Goal: Communication & Community: Answer question/provide support

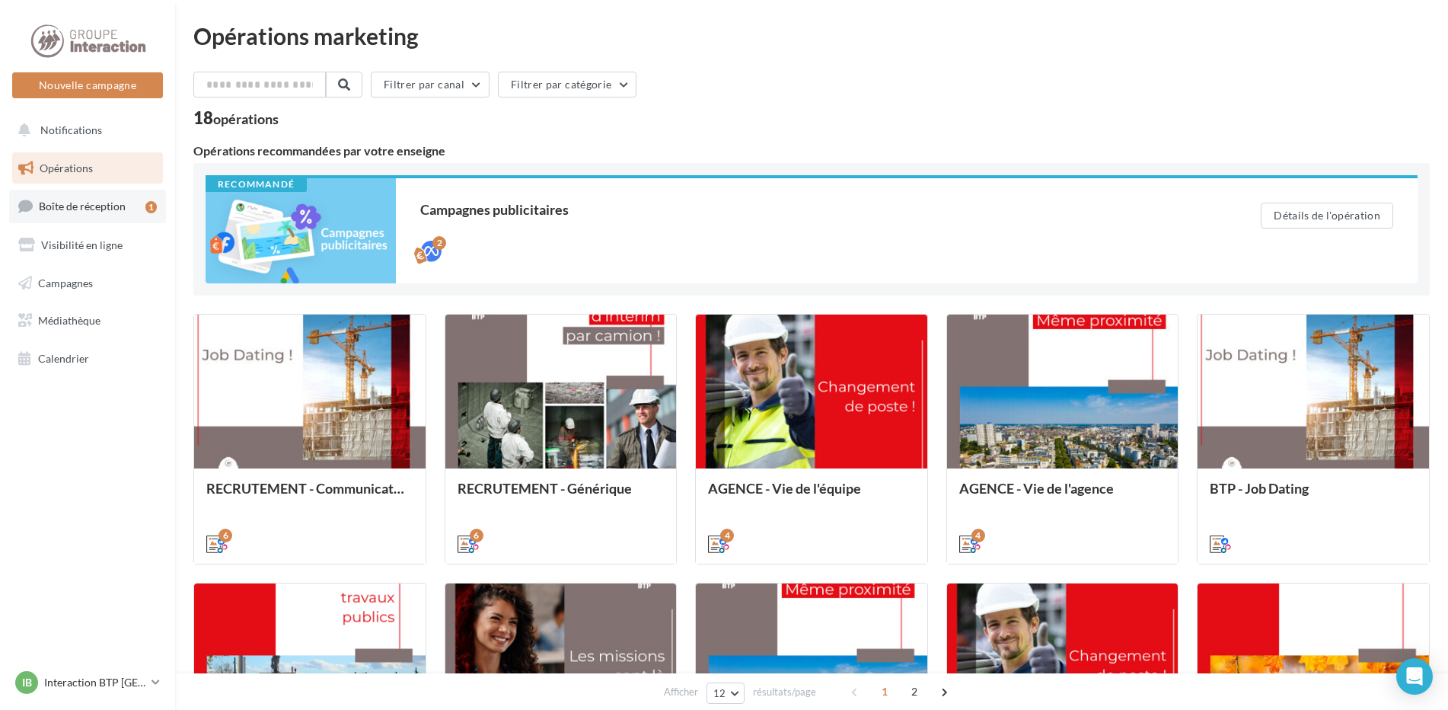
click at [66, 208] on span "Boîte de réception" at bounding box center [82, 206] width 87 height 13
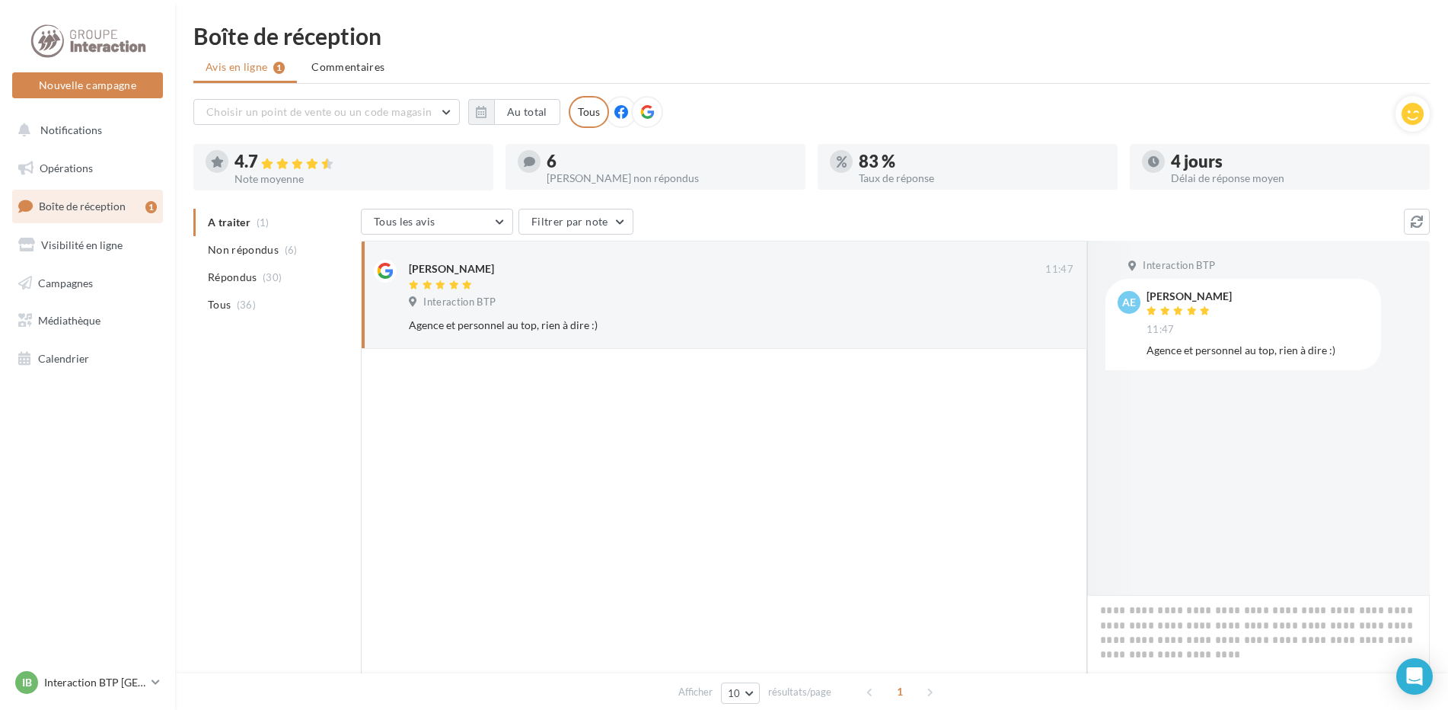
click at [528, 157] on icon at bounding box center [529, 161] width 11 height 11
click at [584, 180] on div at bounding box center [656, 183] width 300 height 12
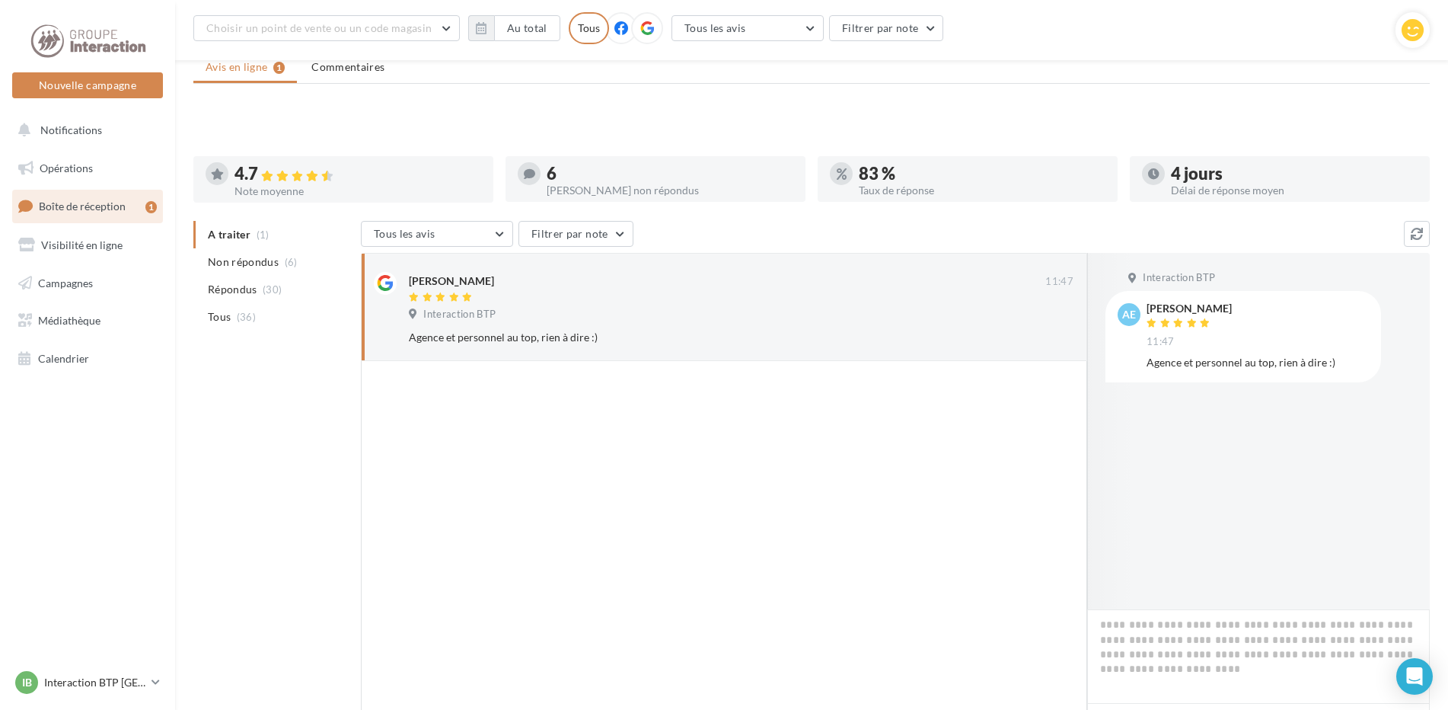
scroll to position [128, 0]
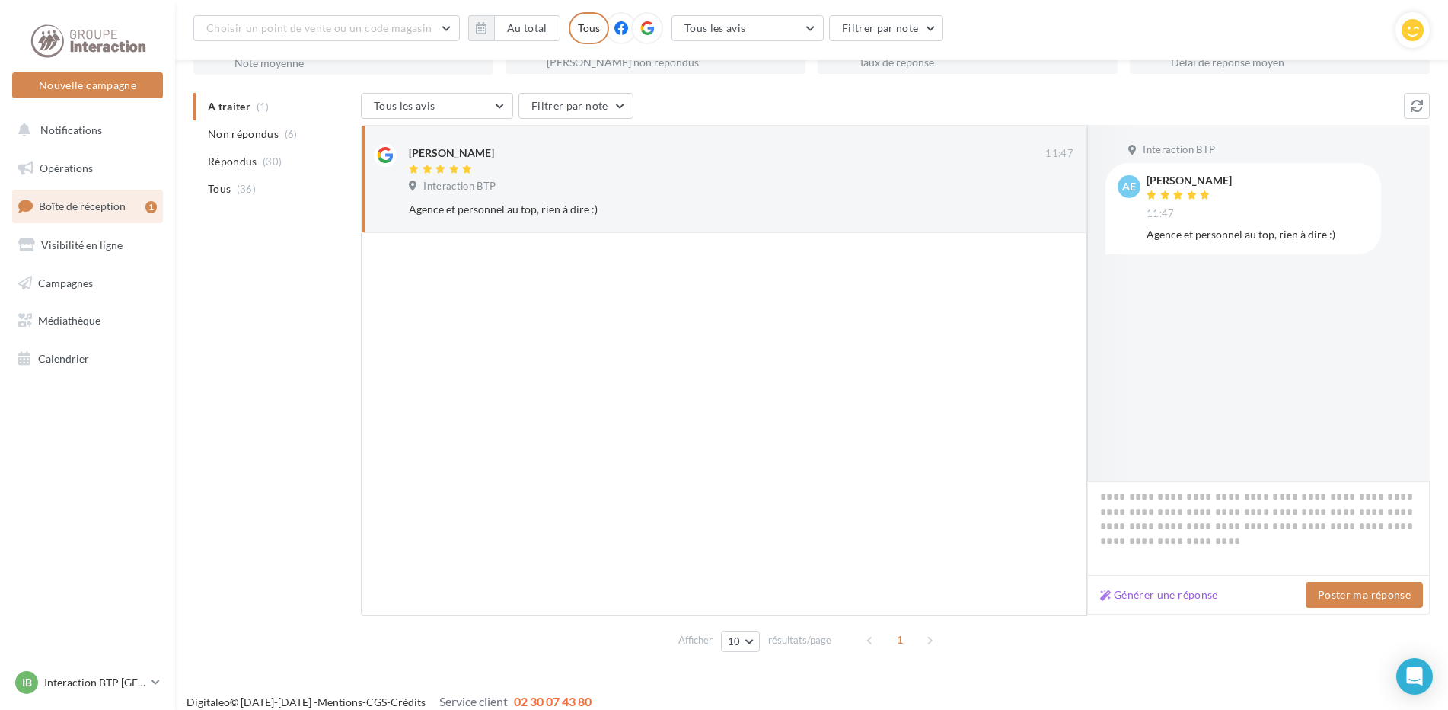
click at [1165, 597] on button "Générer une réponse" at bounding box center [1159, 595] width 130 height 18
type textarea "**********"
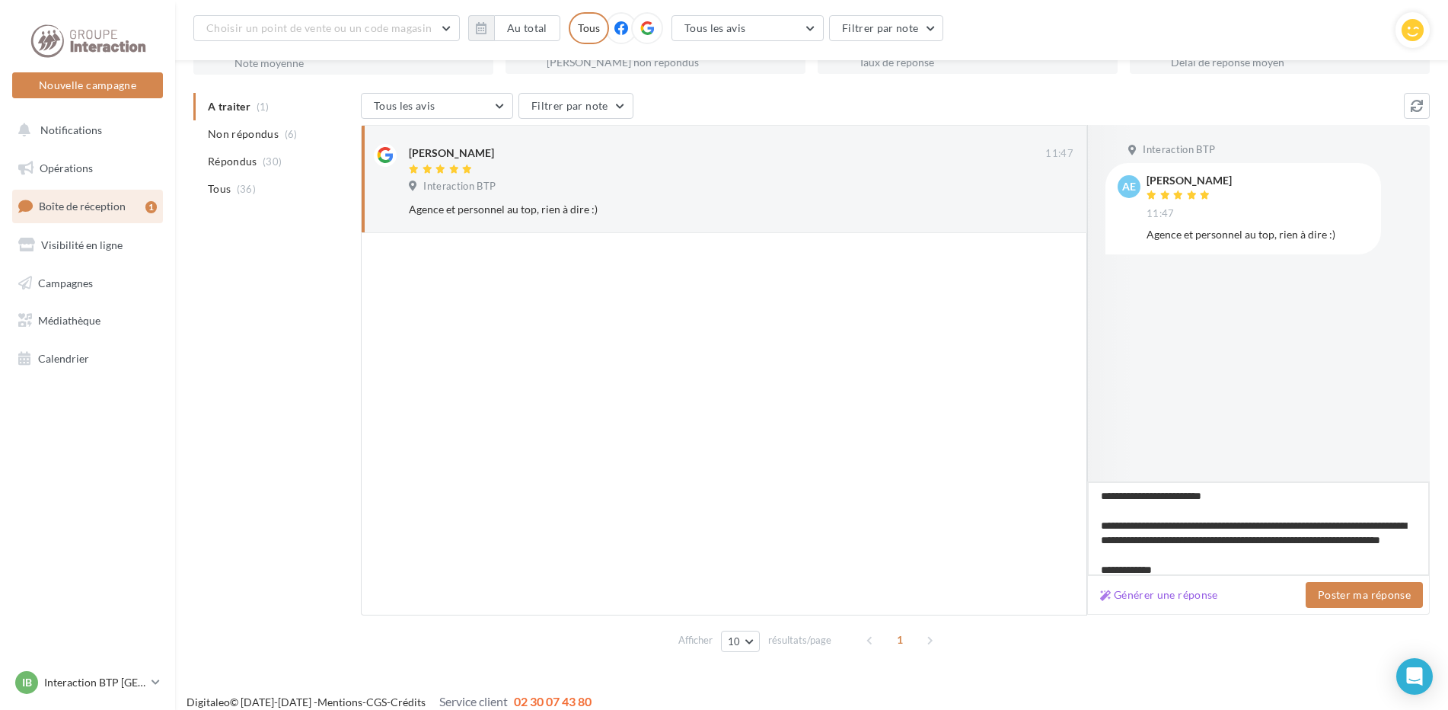
drag, startPoint x: 1355, startPoint y: 527, endPoint x: 1301, endPoint y: 531, distance: 53.4
click at [1301, 531] on textarea "**********" at bounding box center [1258, 528] width 343 height 94
type textarea "**********"
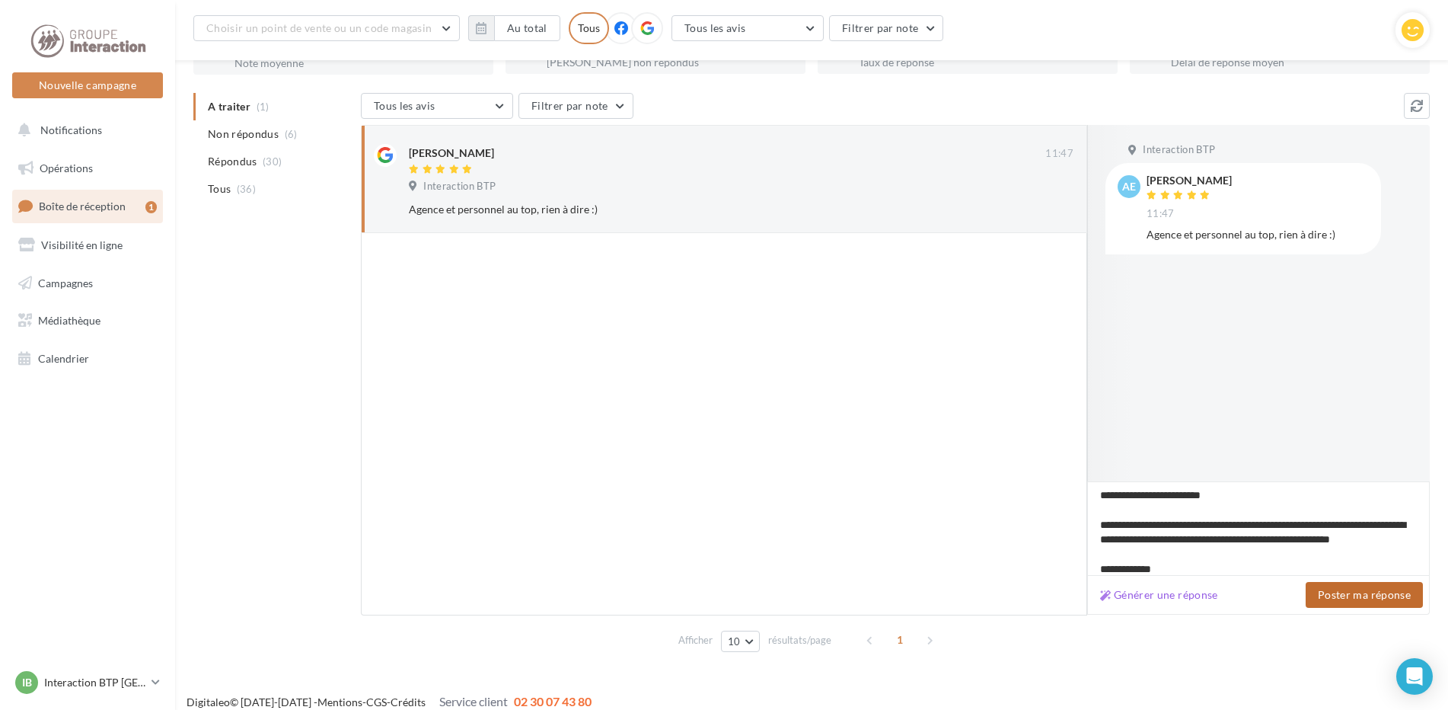
click at [1369, 593] on button "Poster ma réponse" at bounding box center [1364, 595] width 117 height 26
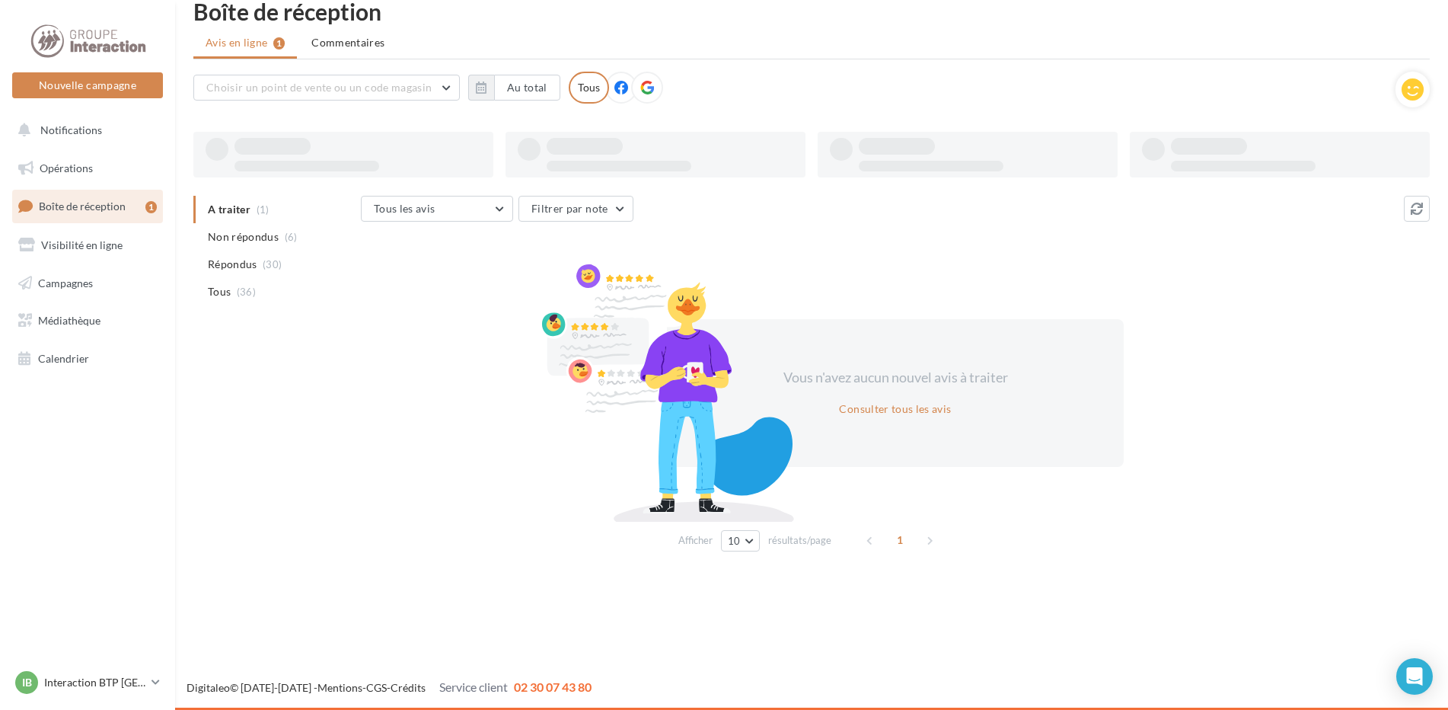
scroll to position [24, 0]
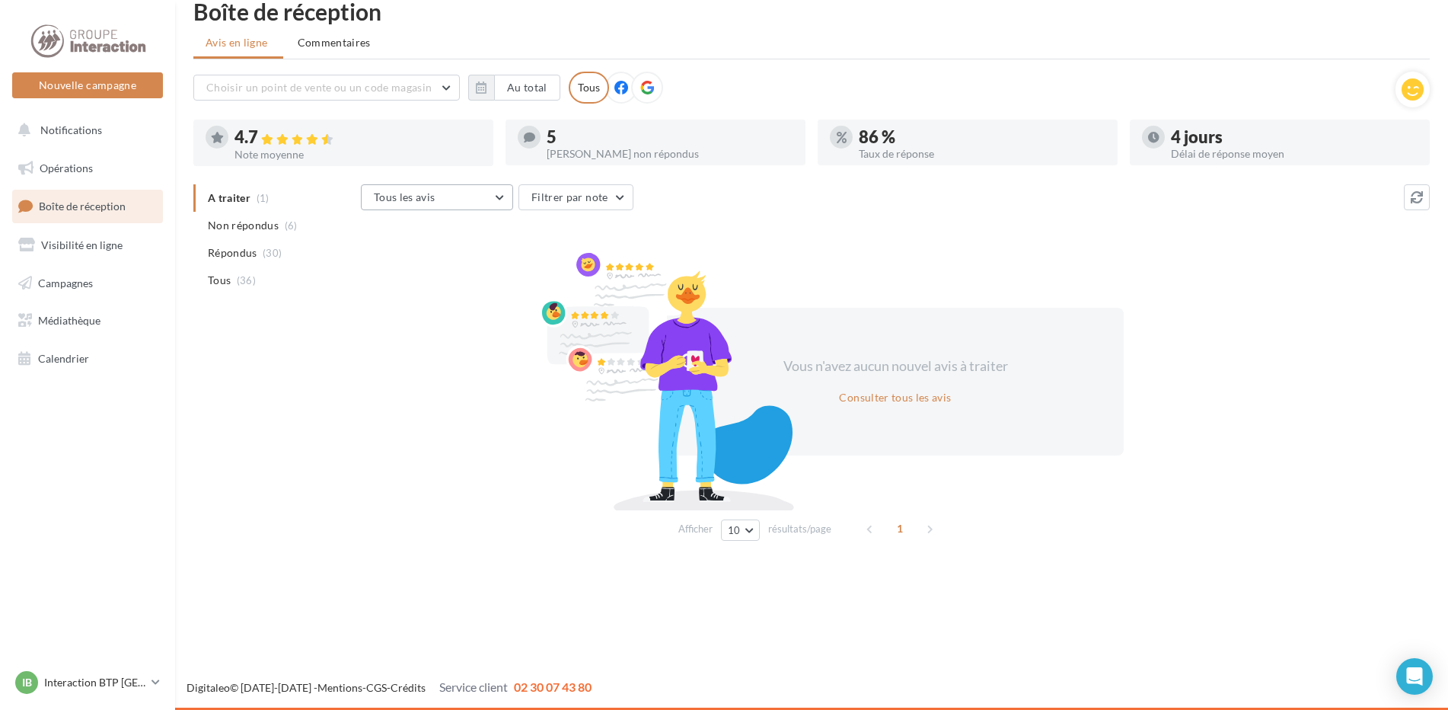
click at [497, 197] on button "Tous les avis" at bounding box center [437, 197] width 152 height 26
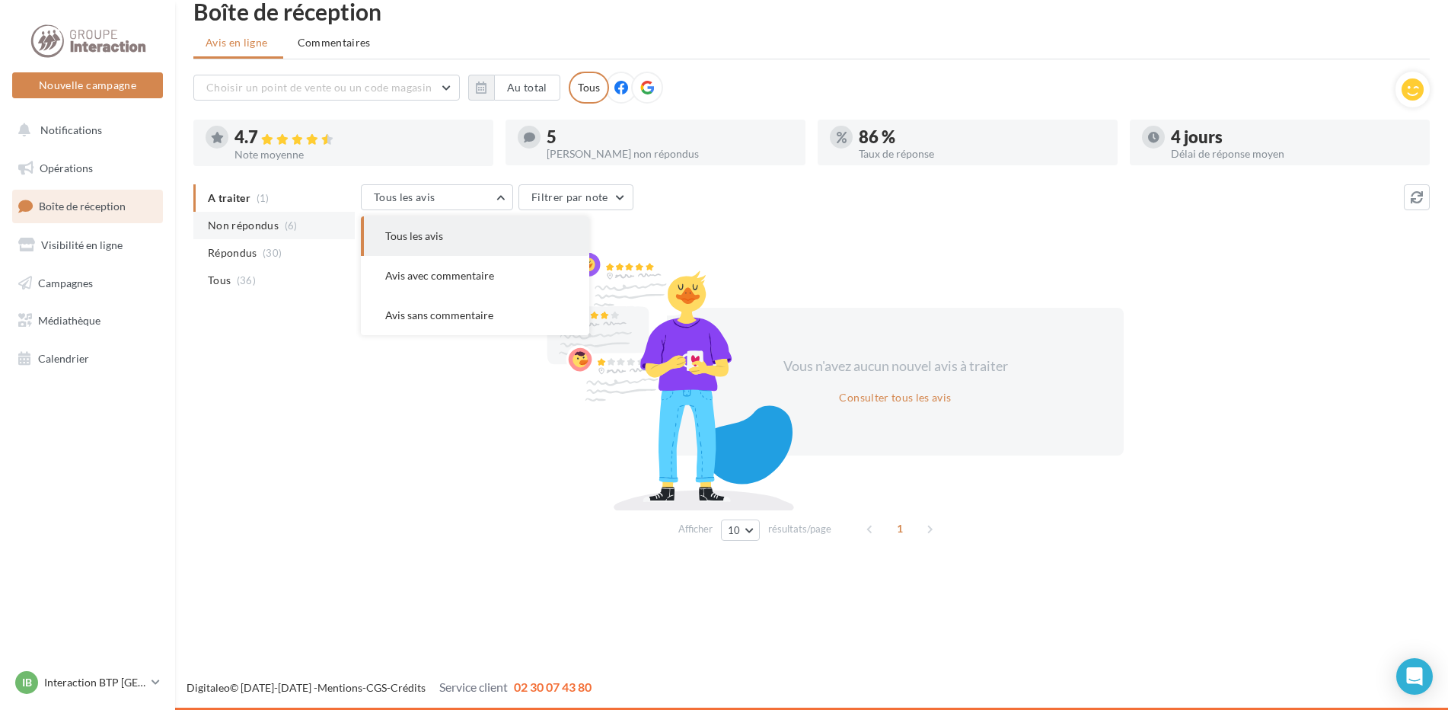
click at [247, 226] on span "Non répondus" at bounding box center [243, 225] width 71 height 15
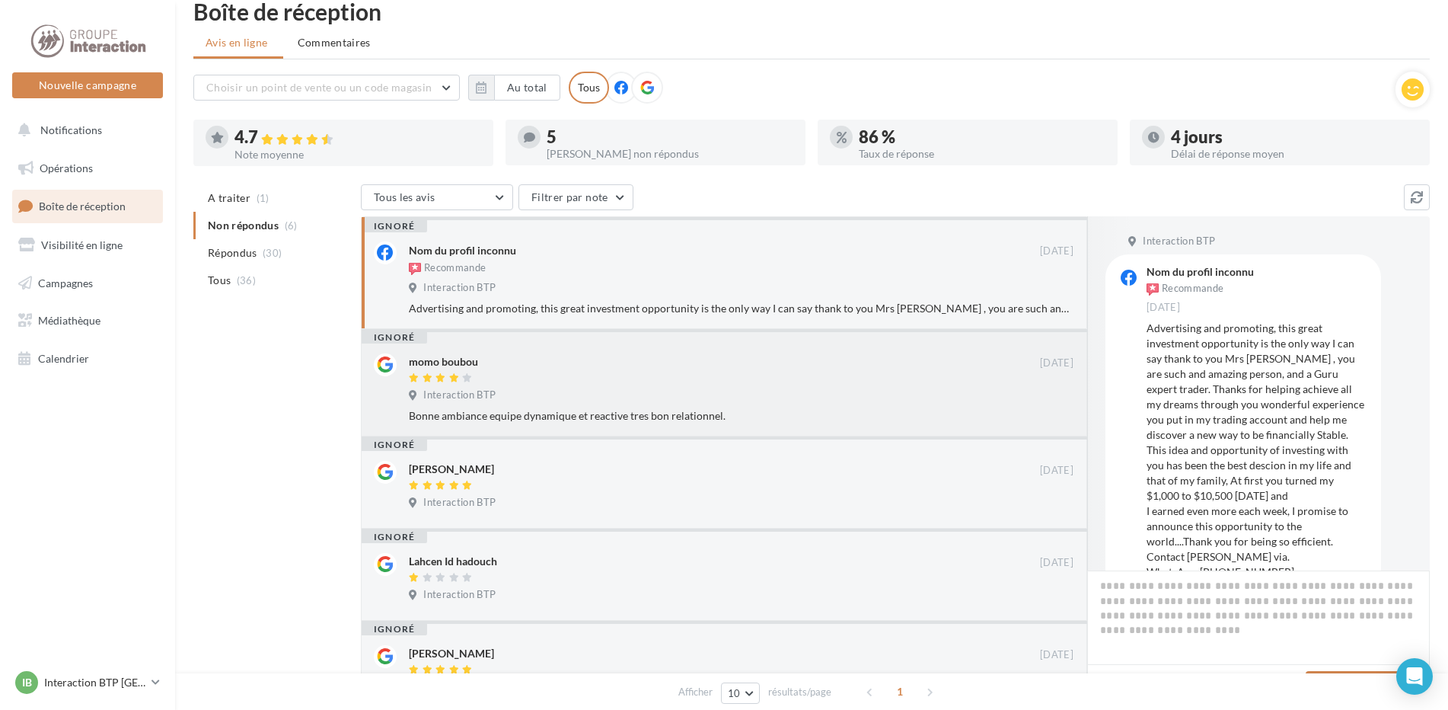
click at [438, 359] on div "momo boubou" at bounding box center [443, 361] width 69 height 15
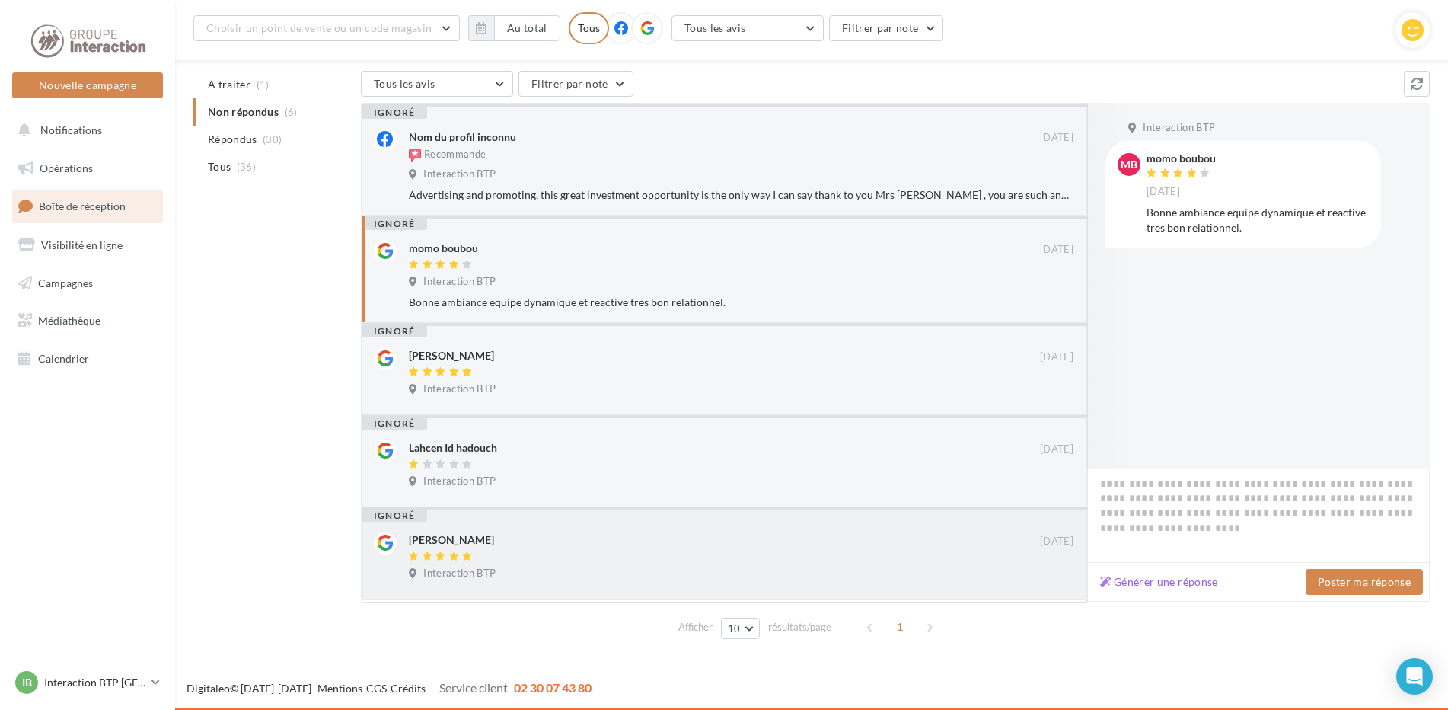
scroll to position [0, 0]
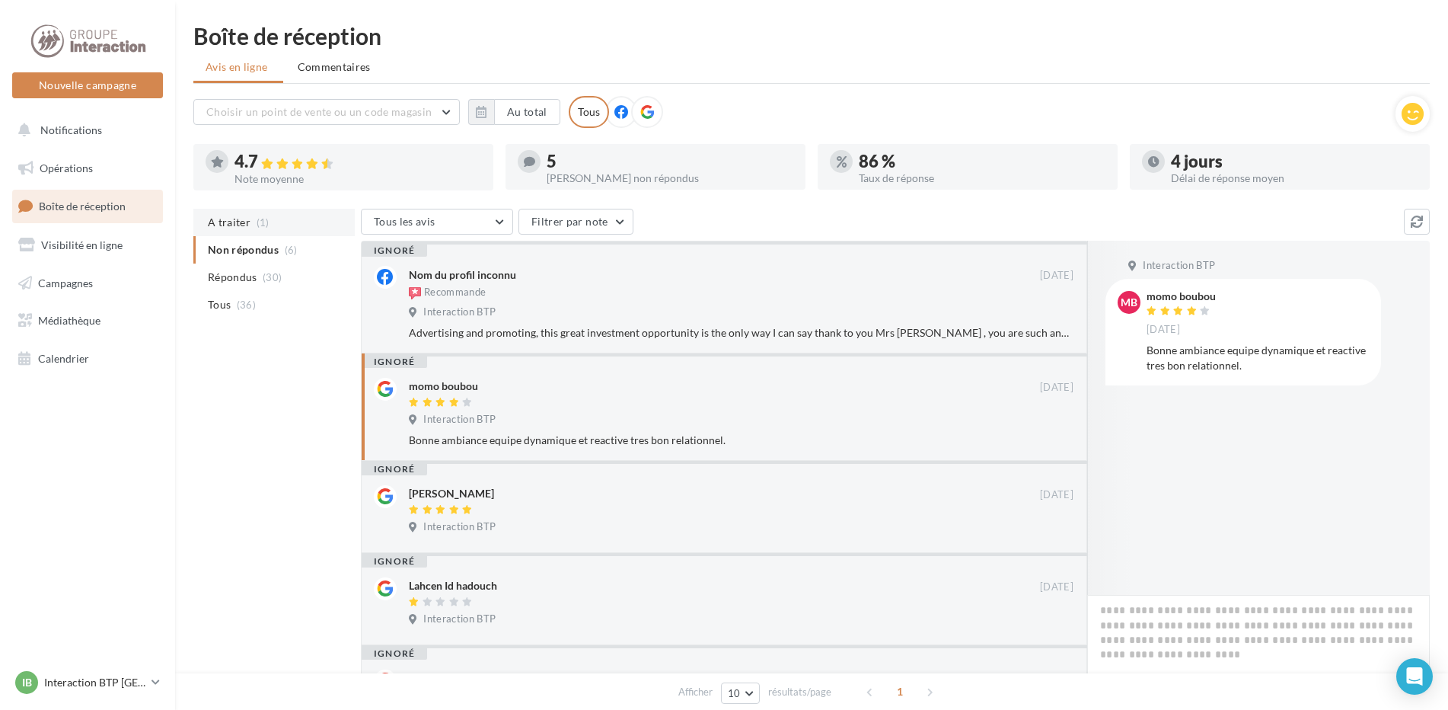
click at [241, 222] on span "A traiter" at bounding box center [229, 222] width 43 height 15
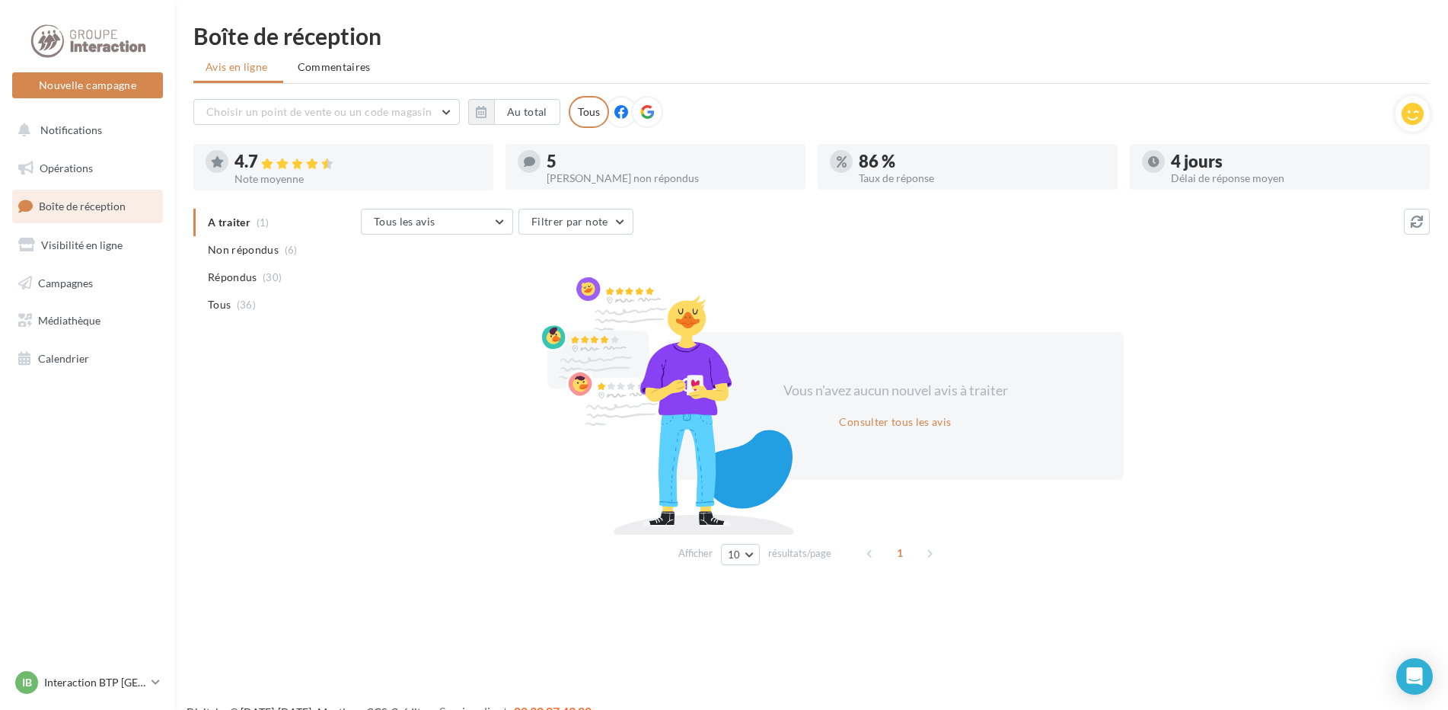
click at [251, 160] on div "4.7" at bounding box center [358, 162] width 247 height 18
click at [254, 246] on span "Non répondus" at bounding box center [243, 249] width 71 height 15
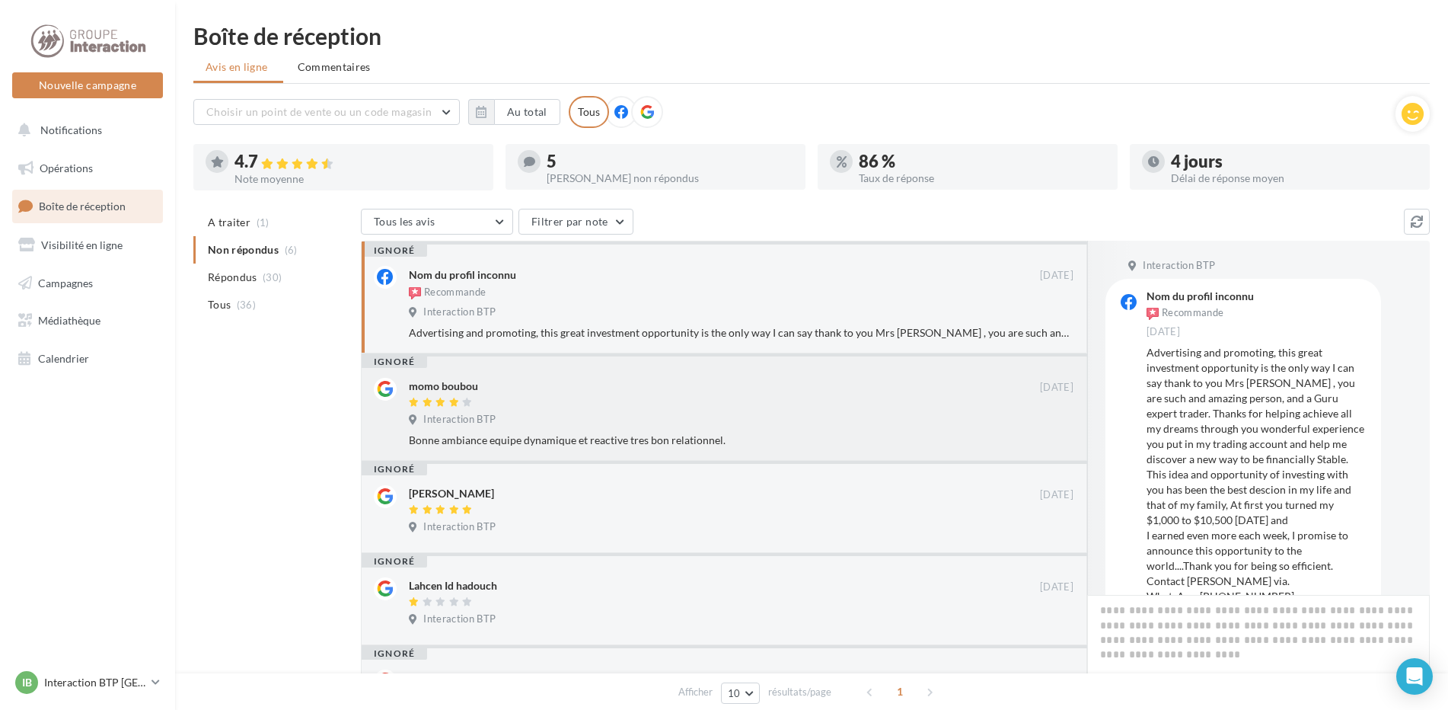
click at [549, 422] on div "Interaction BTP" at bounding box center [741, 421] width 665 height 17
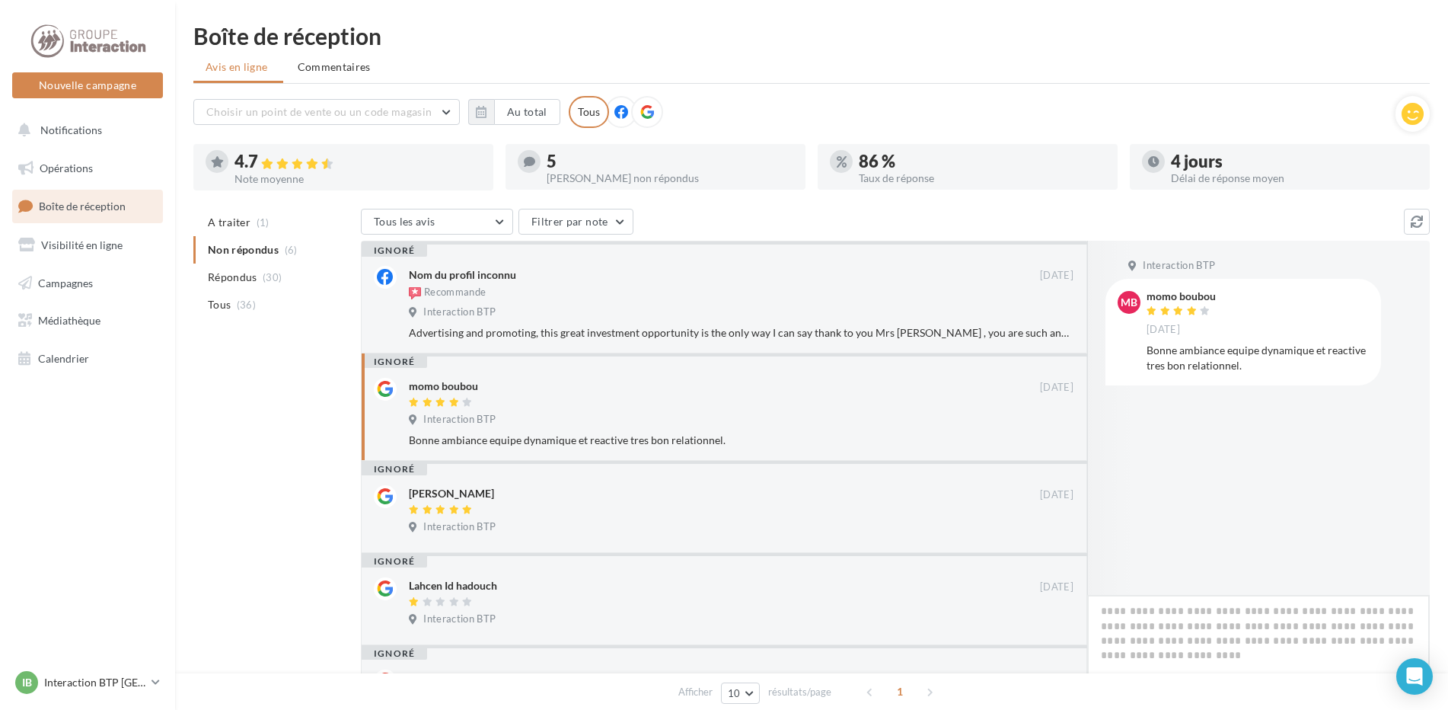
click at [1285, 638] on textarea at bounding box center [1258, 642] width 343 height 94
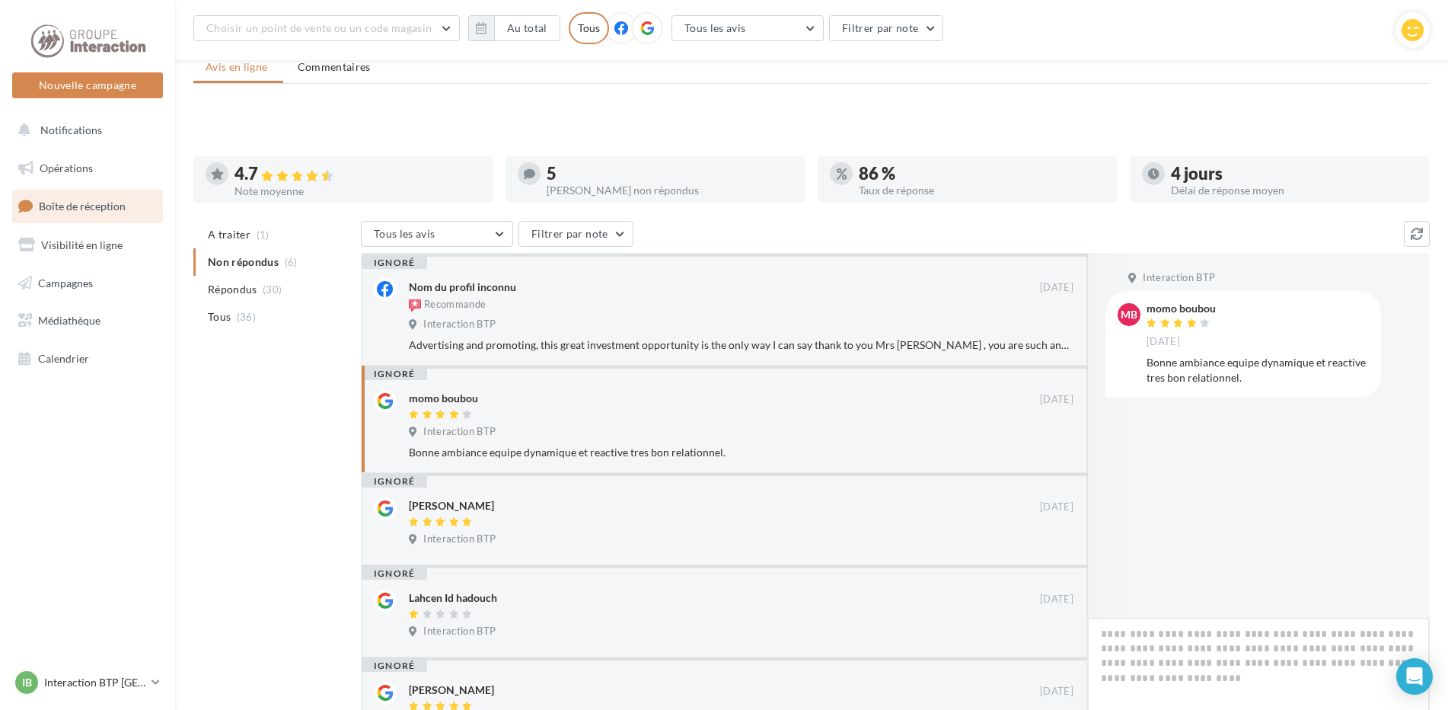
scroll to position [136, 0]
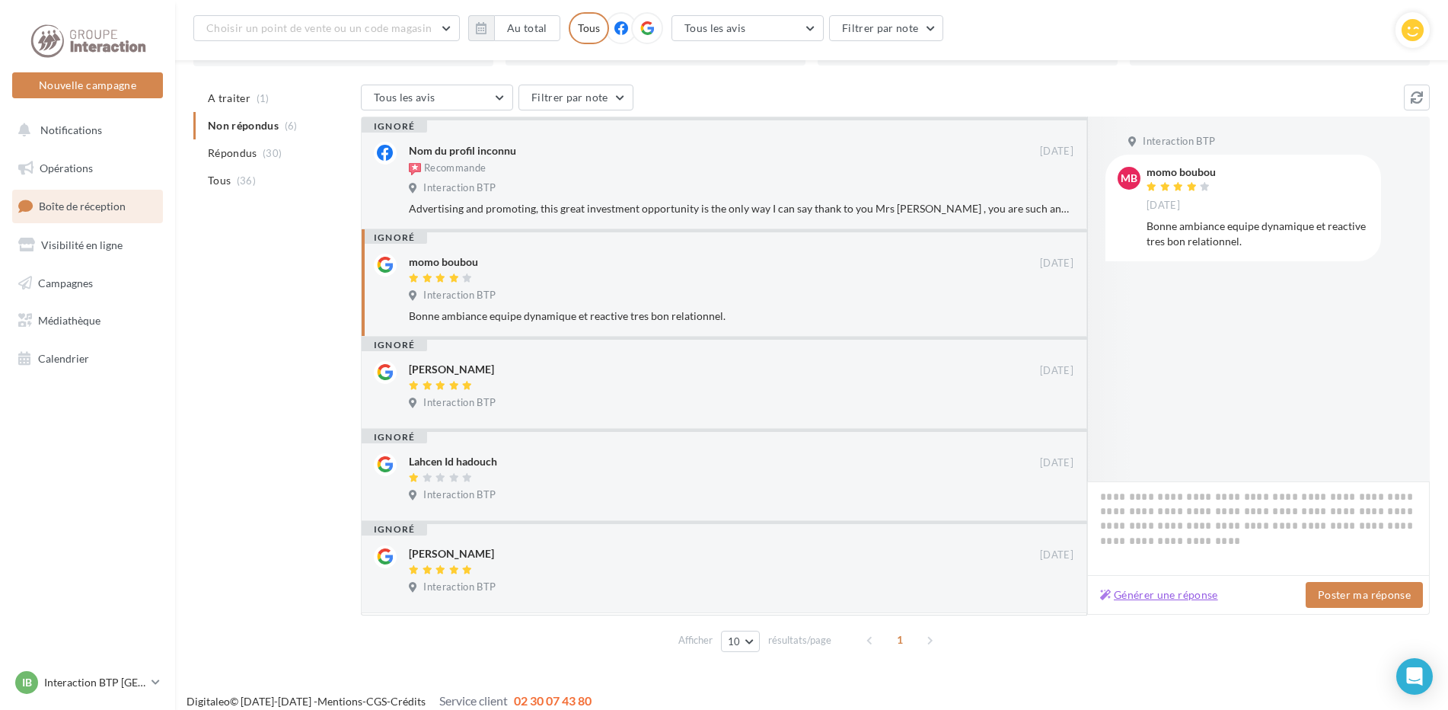
click at [1172, 597] on button "Générer une réponse" at bounding box center [1159, 595] width 130 height 18
type textarea "**********"
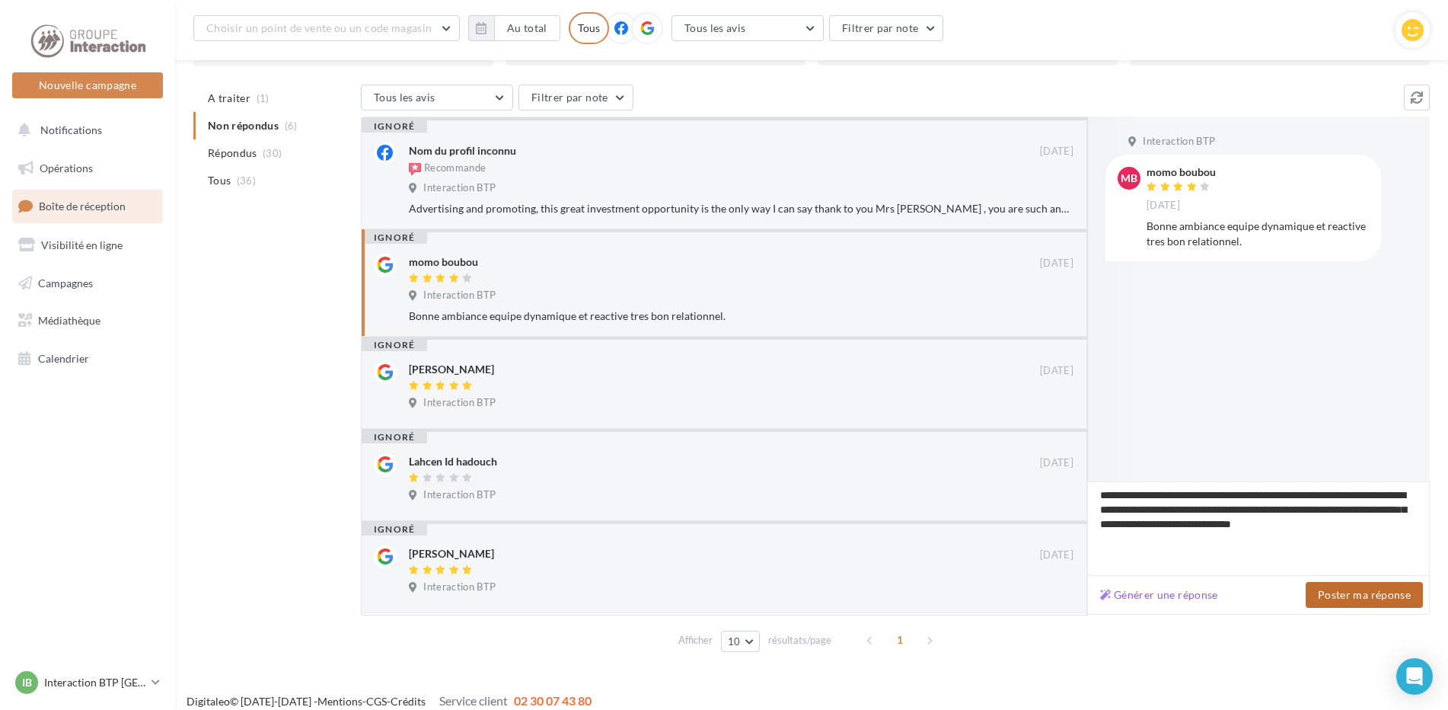
click at [1357, 596] on button "Poster ma réponse" at bounding box center [1364, 595] width 117 height 26
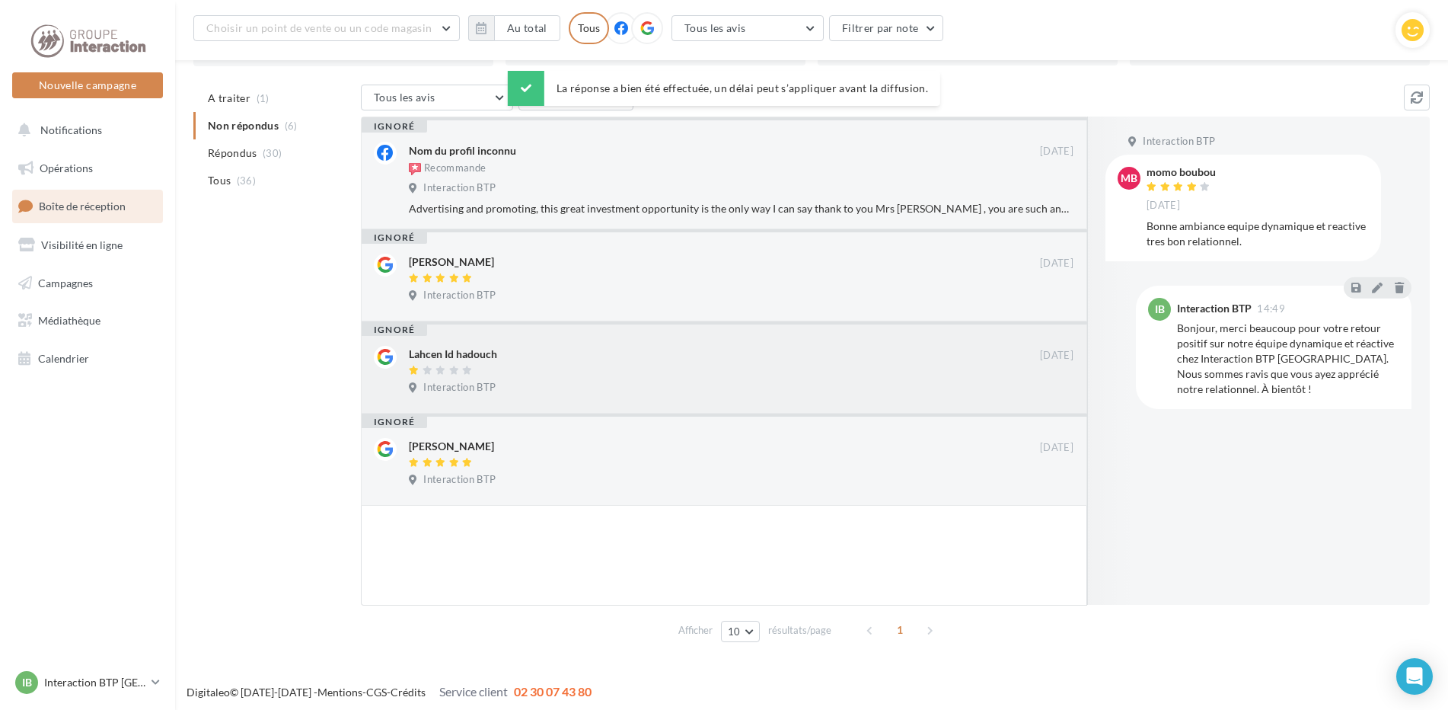
click at [479, 366] on div at bounding box center [724, 371] width 631 height 13
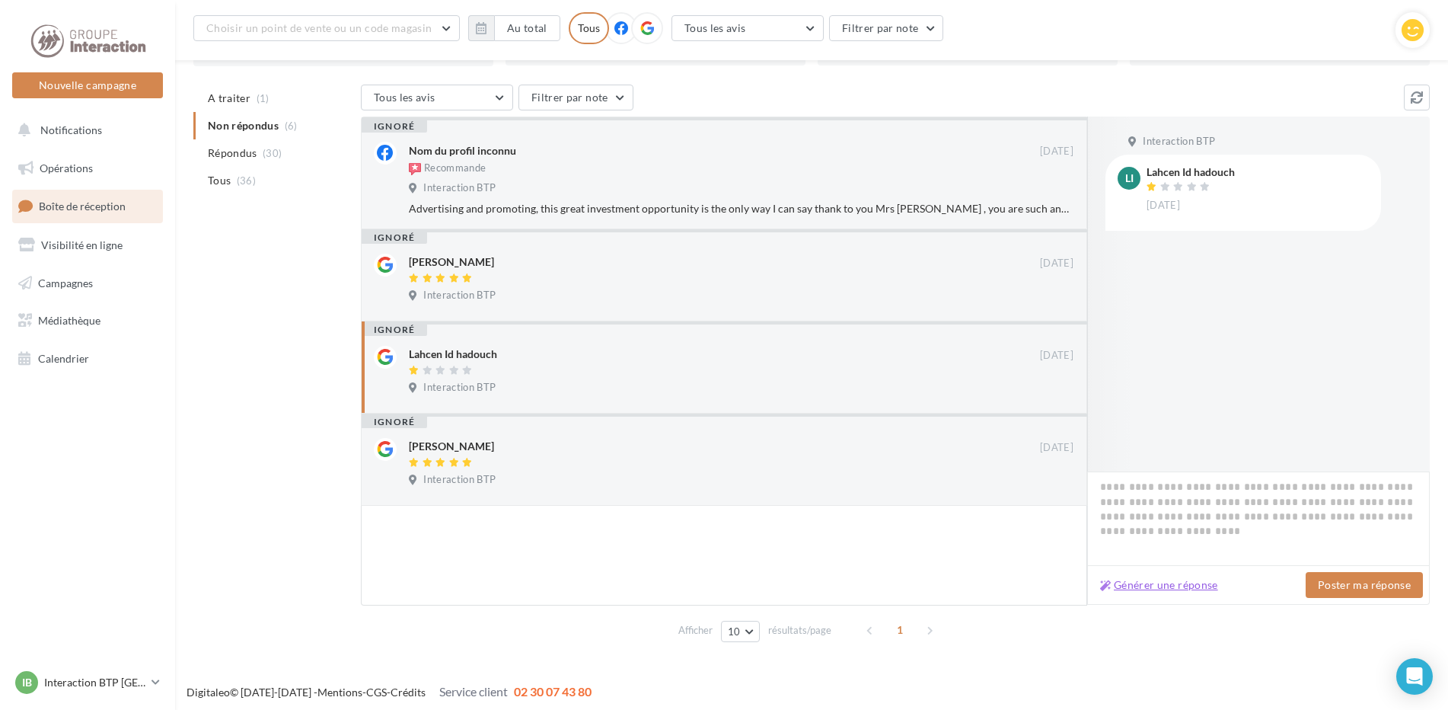
click at [1132, 590] on button "Générer une réponse" at bounding box center [1159, 585] width 130 height 18
type textarea "**********"
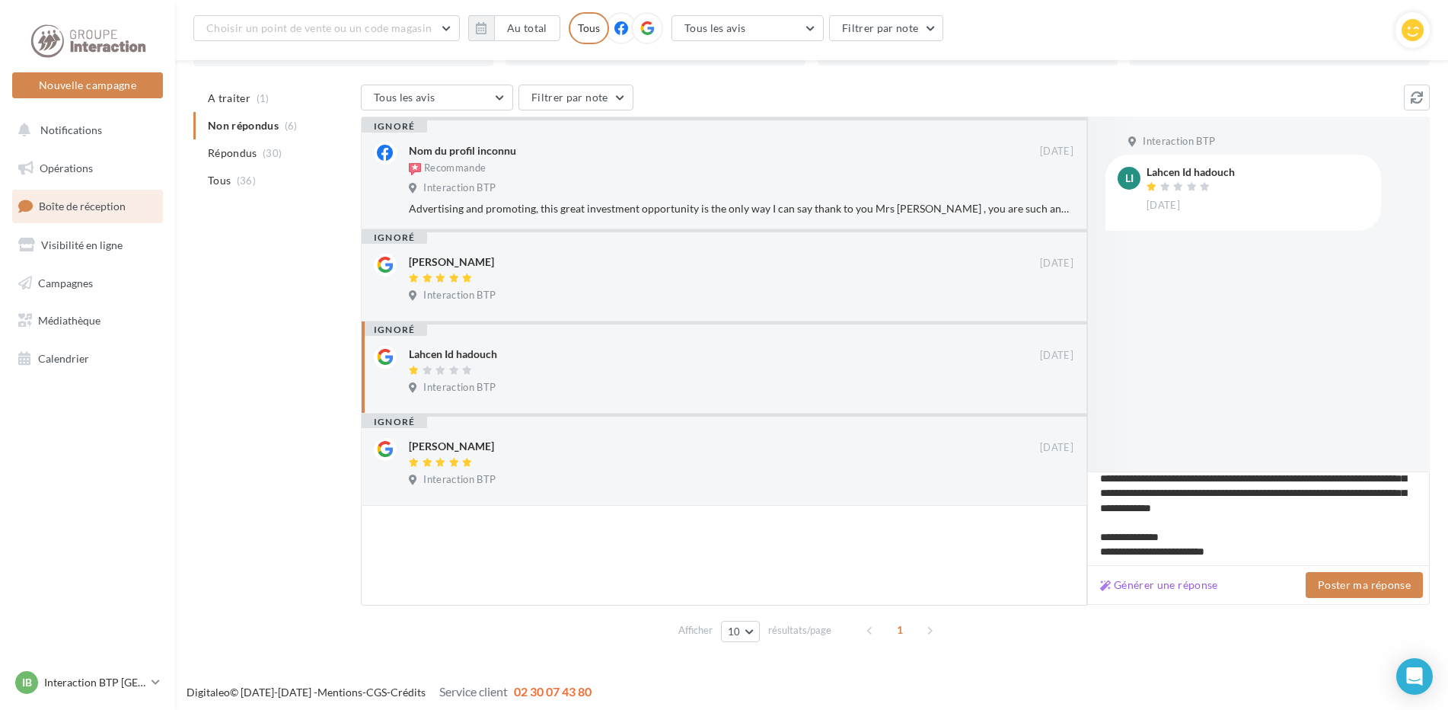
scroll to position [140, 0]
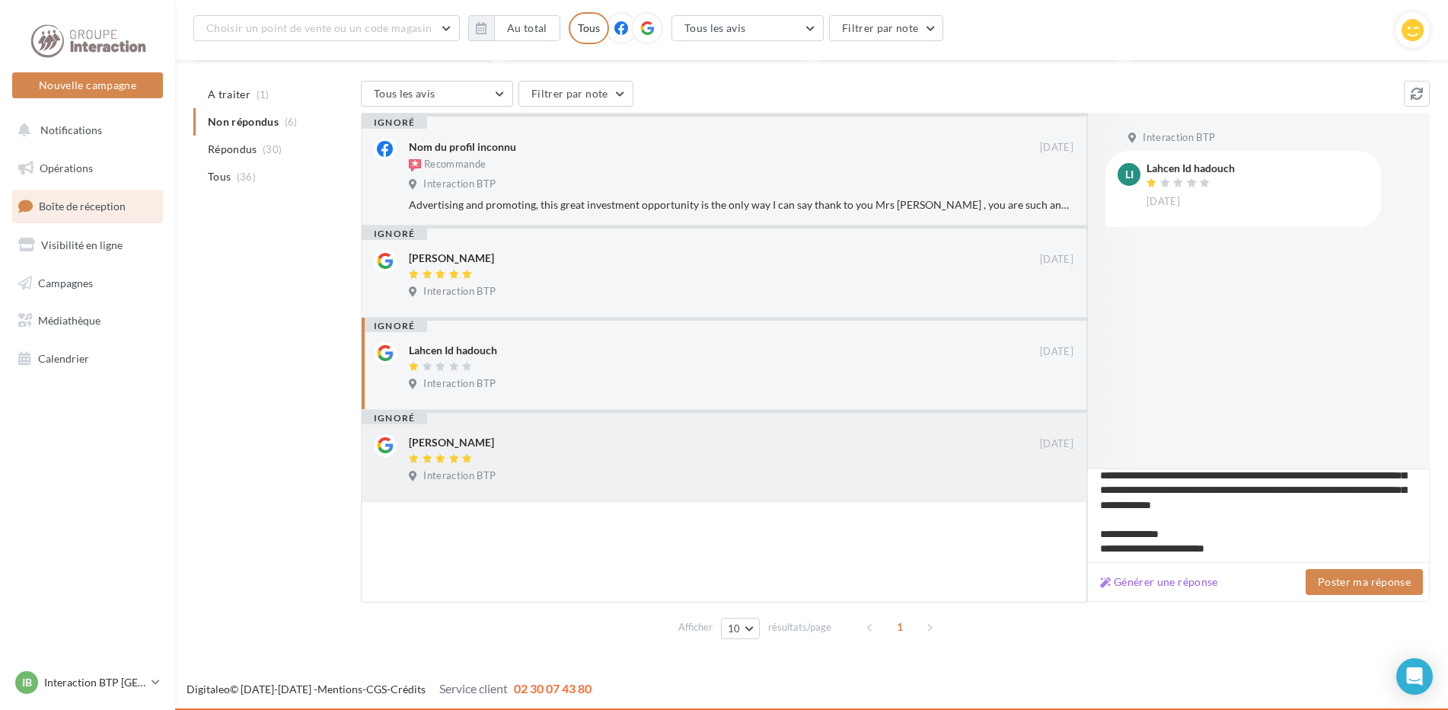
click at [475, 446] on div "[PERSON_NAME]" at bounding box center [451, 442] width 85 height 15
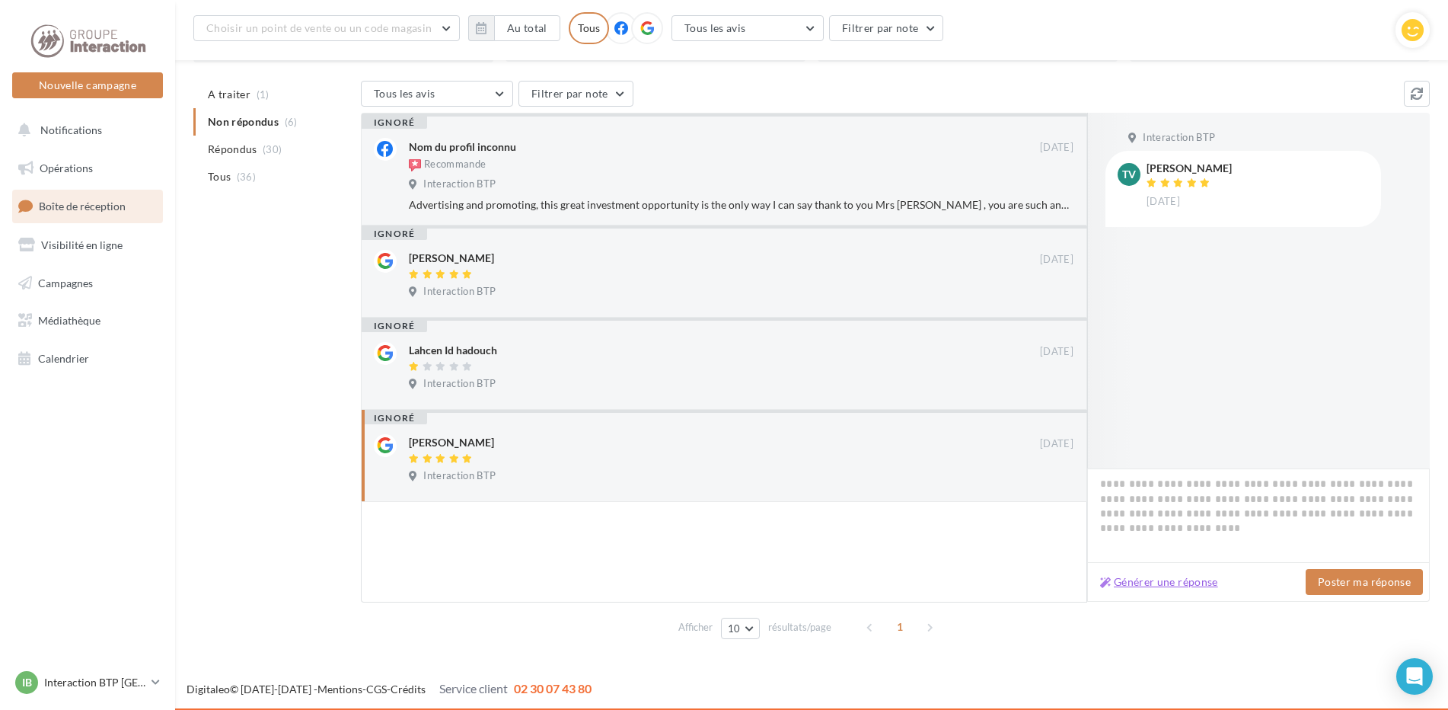
click at [1169, 584] on button "Générer une réponse" at bounding box center [1159, 582] width 130 height 18
type textarea "**********"
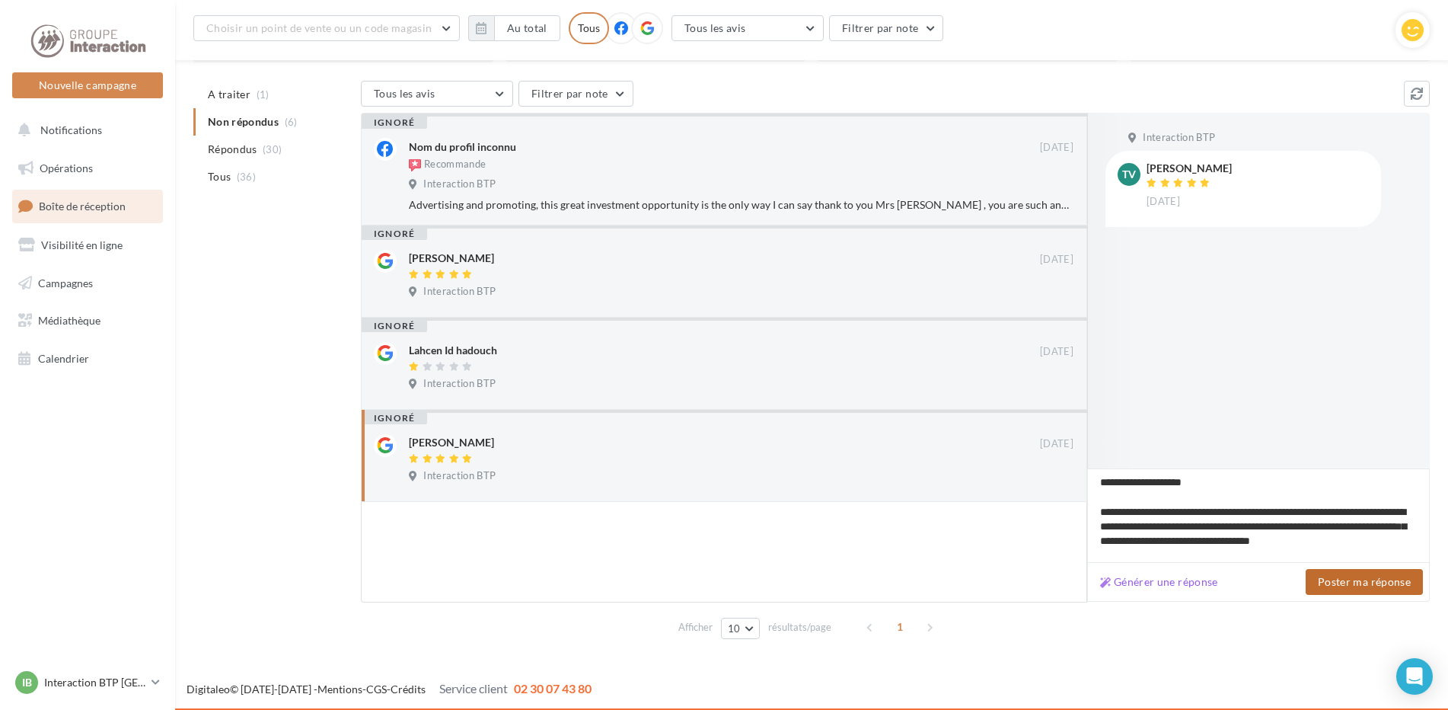
click at [1361, 588] on button "Poster ma réponse" at bounding box center [1364, 582] width 117 height 26
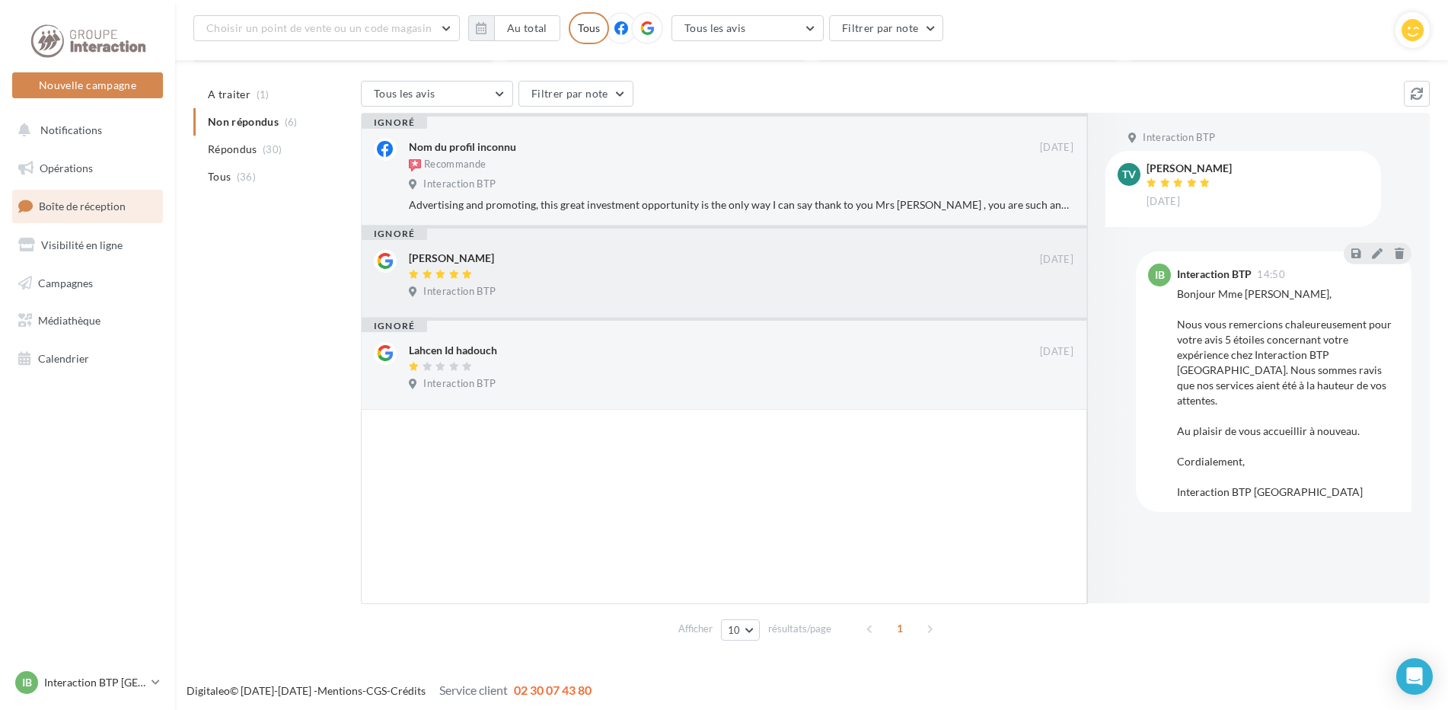
click at [450, 265] on div "[PERSON_NAME]" at bounding box center [451, 258] width 85 height 15
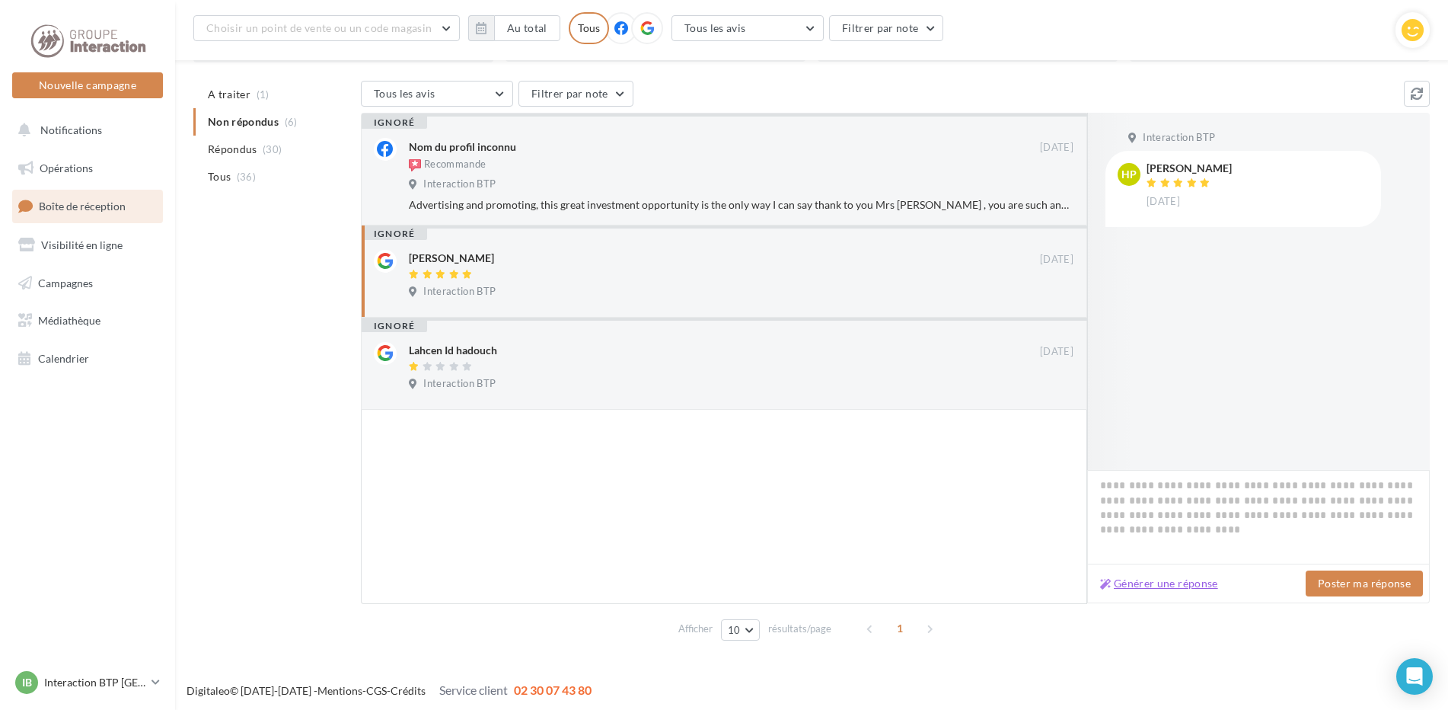
drag, startPoint x: 1193, startPoint y: 589, endPoint x: 1238, endPoint y: 589, distance: 44.9
click at [1192, 589] on button "Générer une réponse" at bounding box center [1159, 583] width 130 height 18
type textarea "**********"
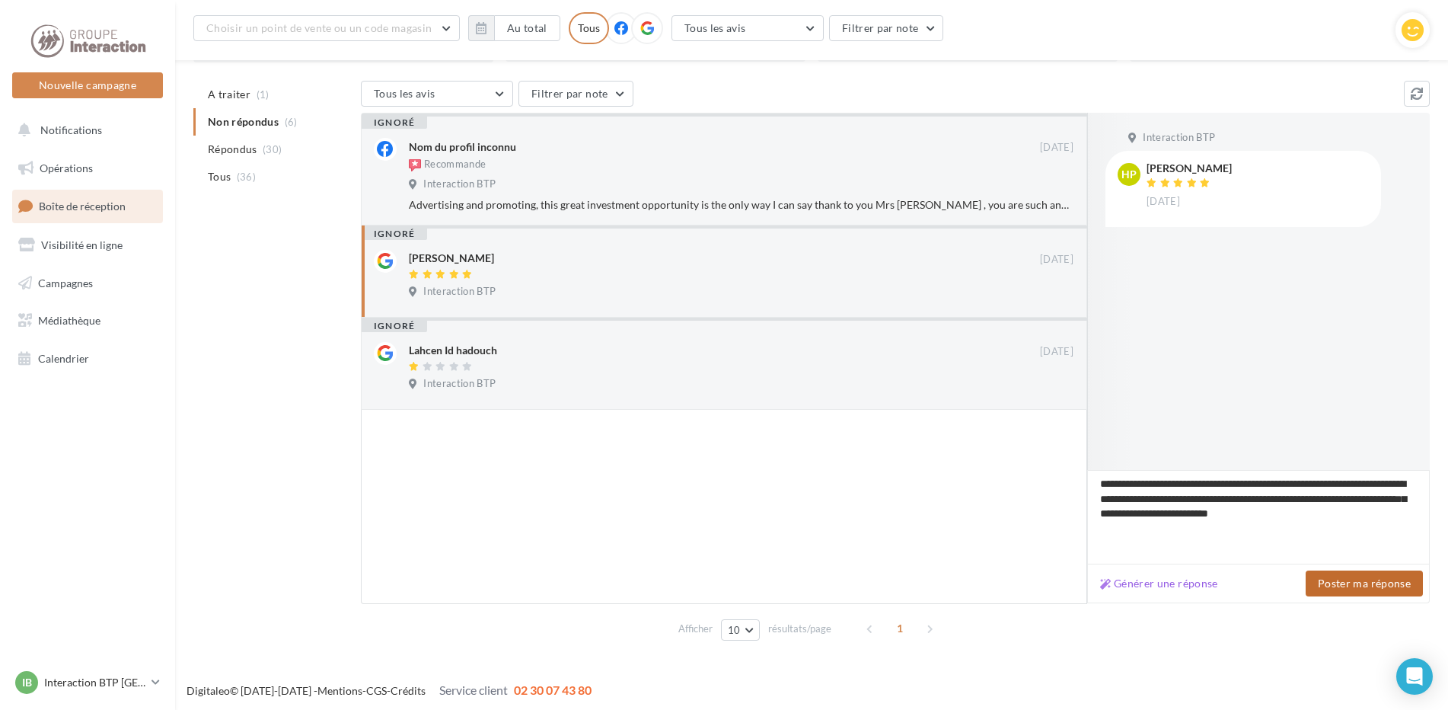
click at [1385, 589] on button "Poster ma réponse" at bounding box center [1364, 583] width 117 height 26
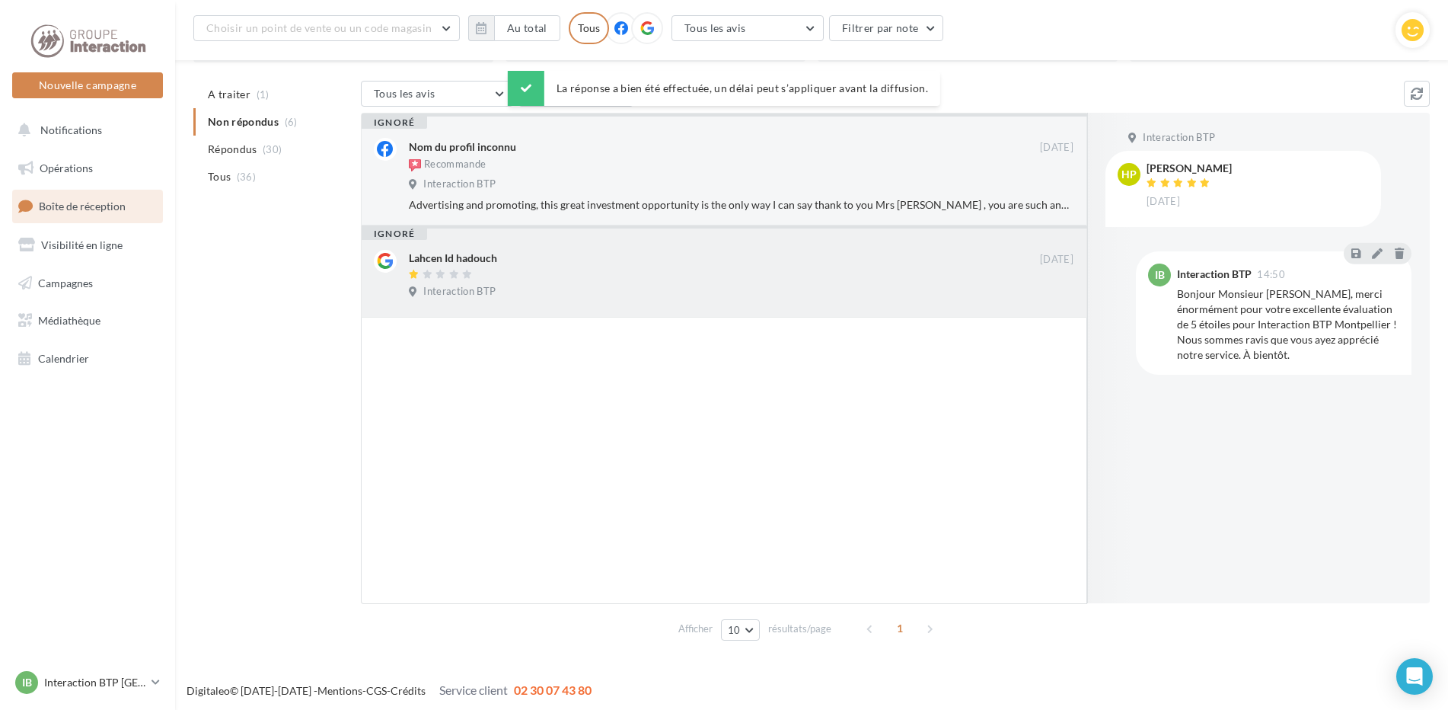
click at [472, 264] on div "Lahcen Id hadouch" at bounding box center [453, 258] width 88 height 15
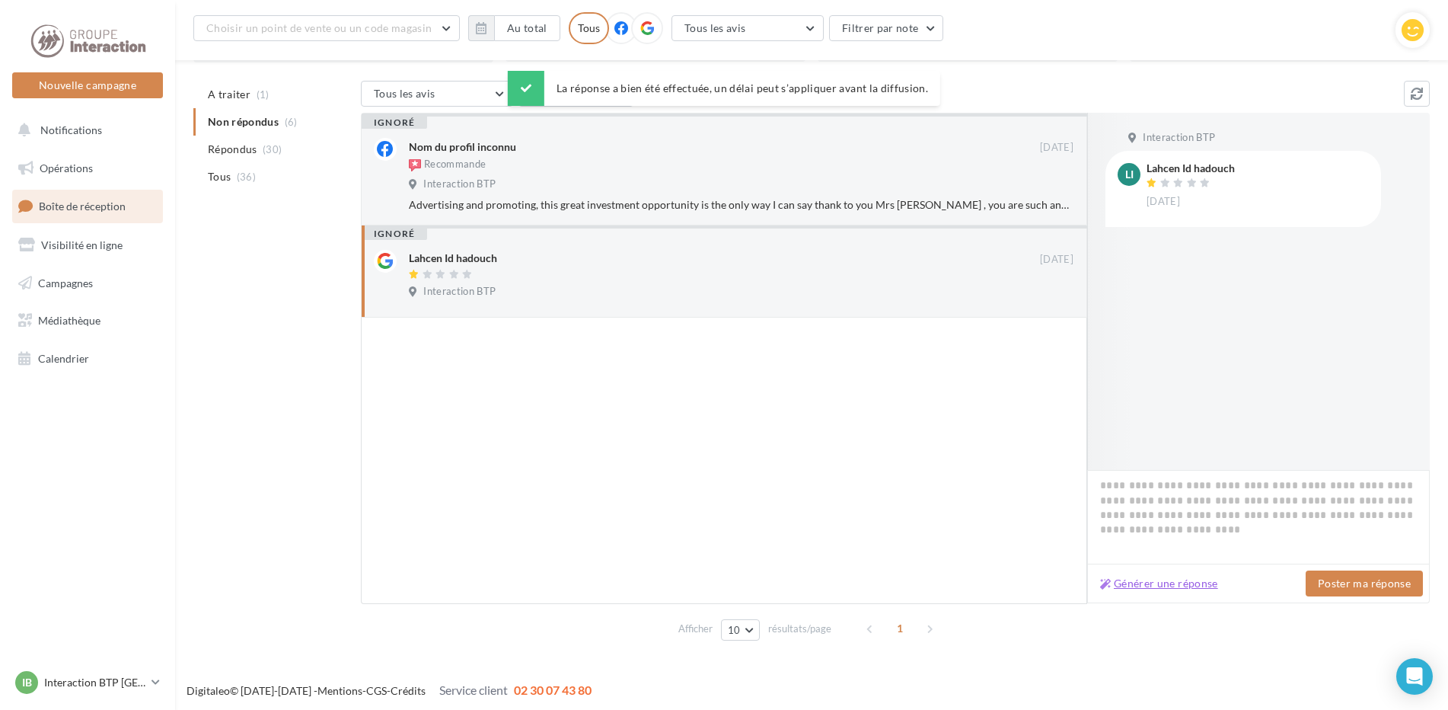
click at [1154, 584] on button "Générer une réponse" at bounding box center [1159, 583] width 130 height 18
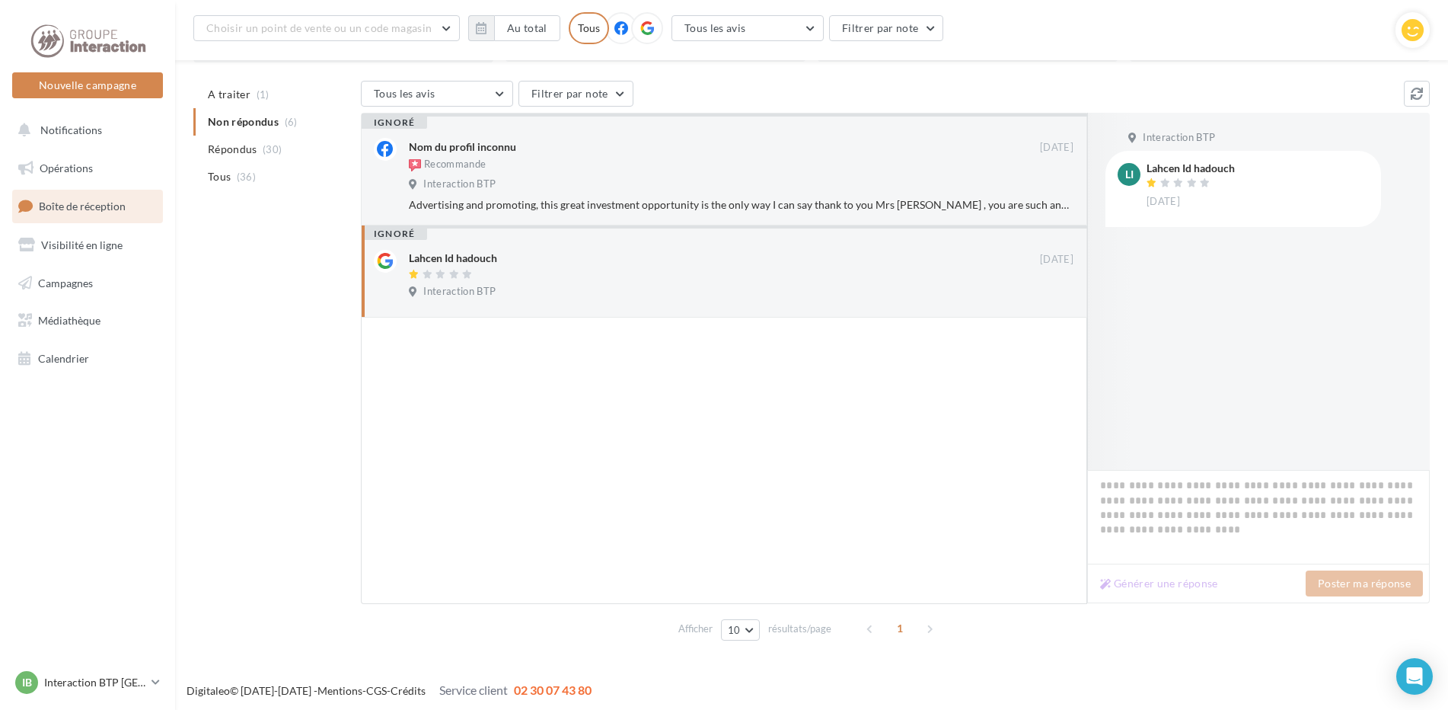
type textarea "**********"
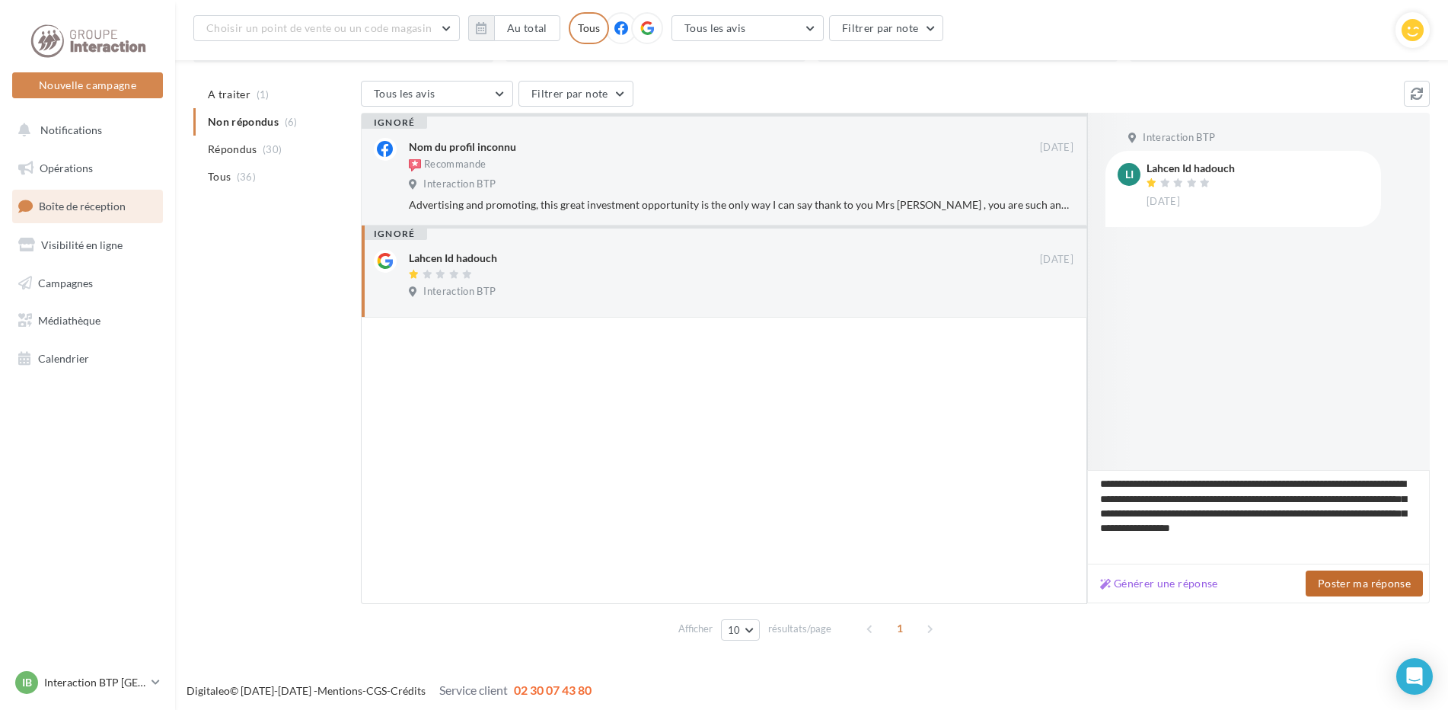
click at [1371, 592] on button "Poster ma réponse" at bounding box center [1364, 583] width 117 height 26
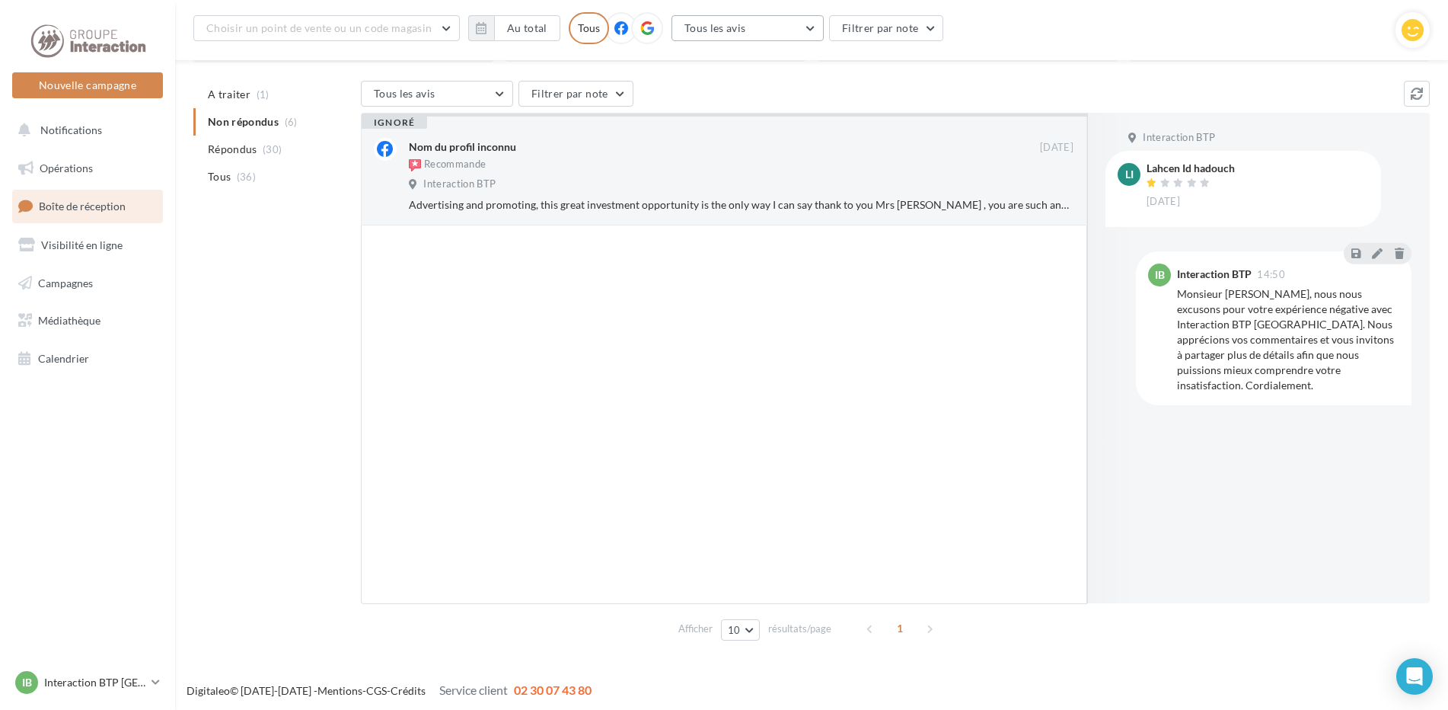
click at [806, 27] on button "Tous les avis" at bounding box center [748, 28] width 152 height 26
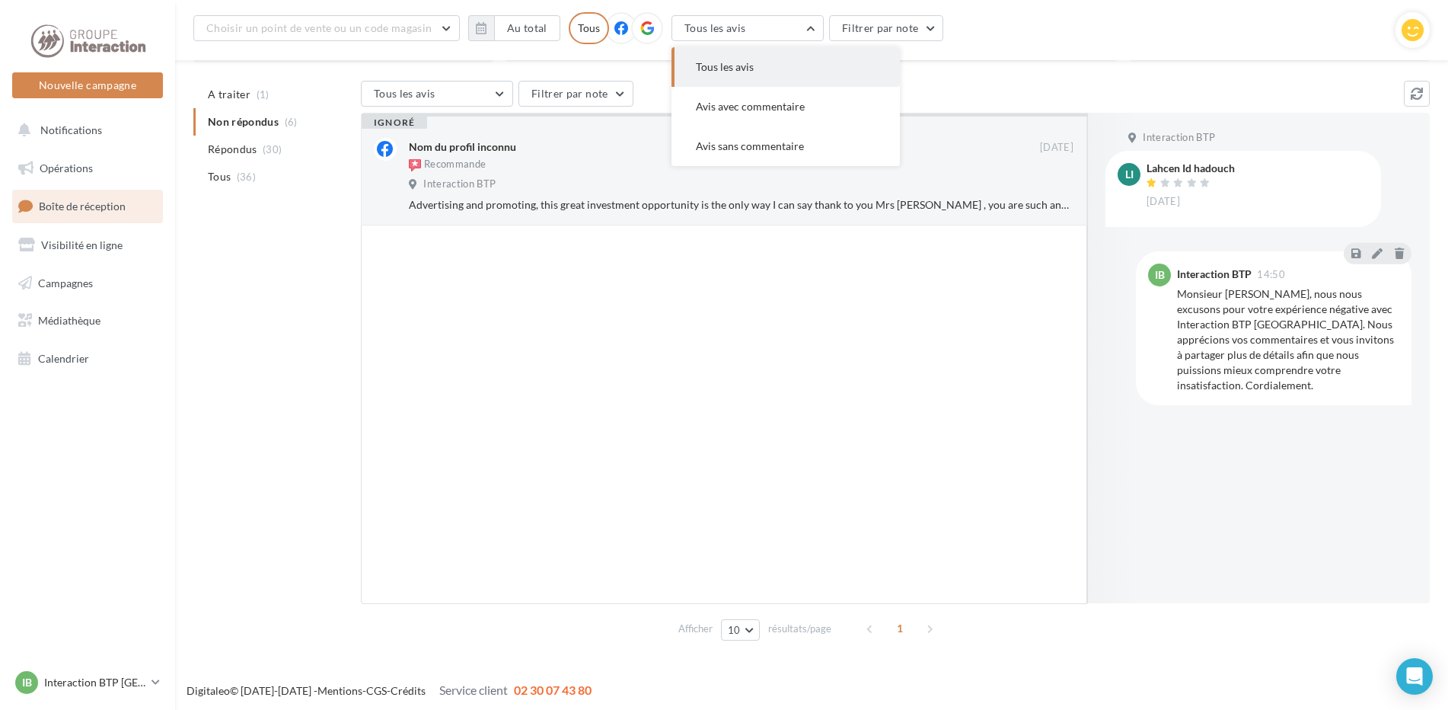
click at [727, 75] on button "Tous les avis" at bounding box center [786, 67] width 228 height 40
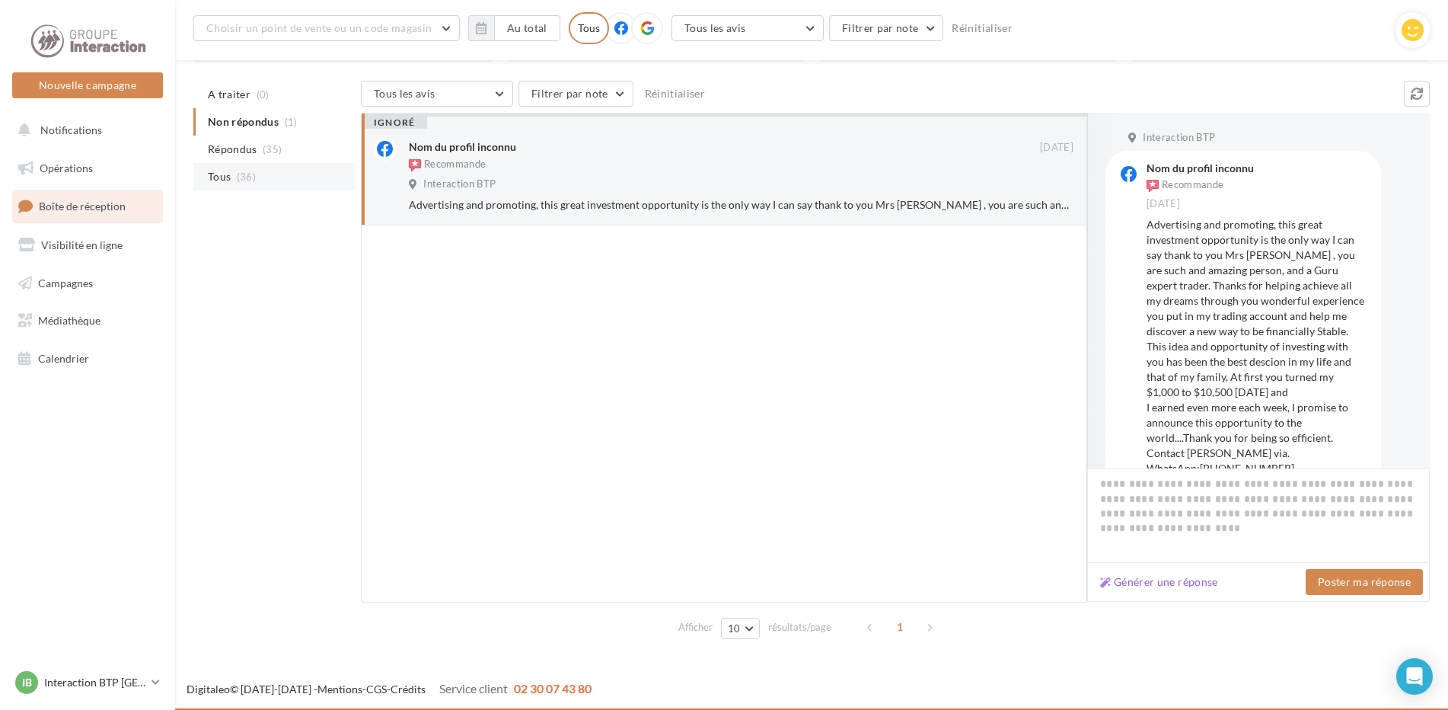
click at [224, 184] on span "Tous" at bounding box center [219, 176] width 23 height 15
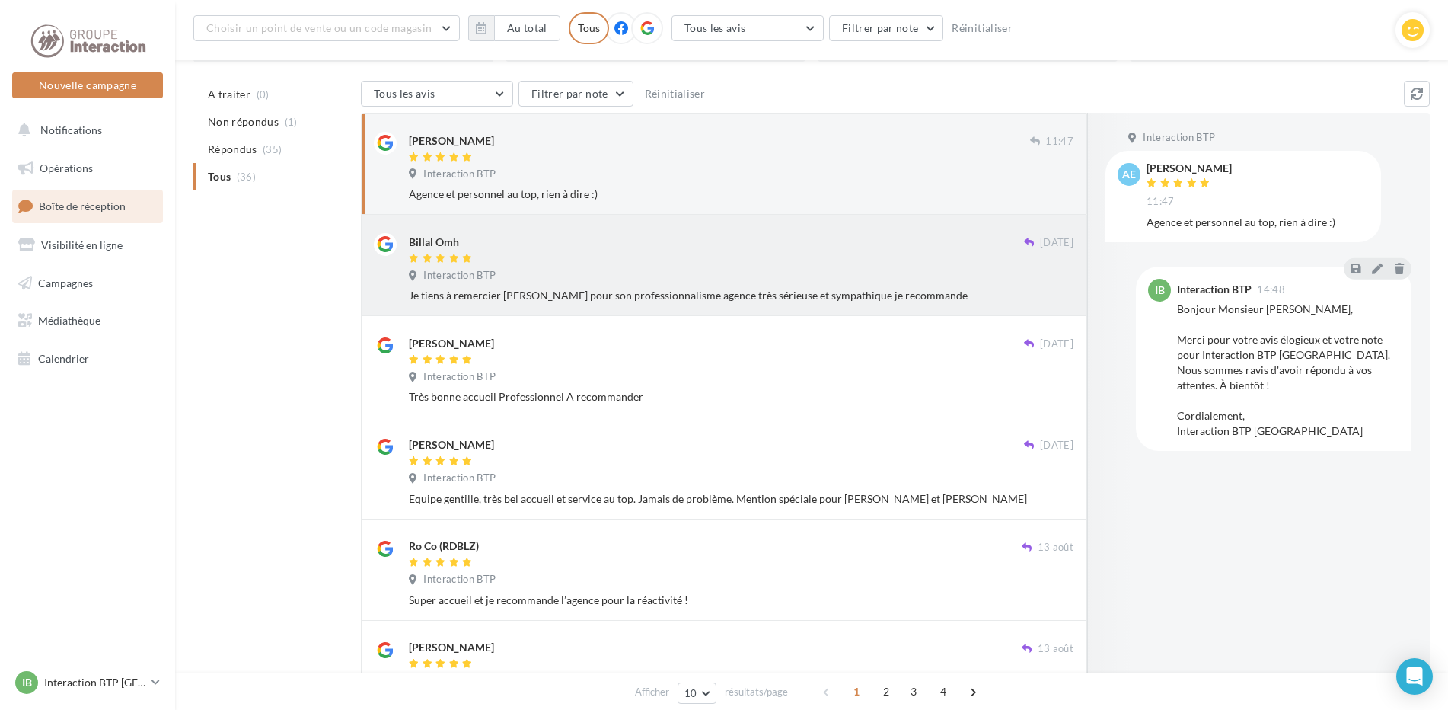
click at [492, 247] on div "Billal Omh" at bounding box center [716, 241] width 615 height 16
